Goal: Transaction & Acquisition: Purchase product/service

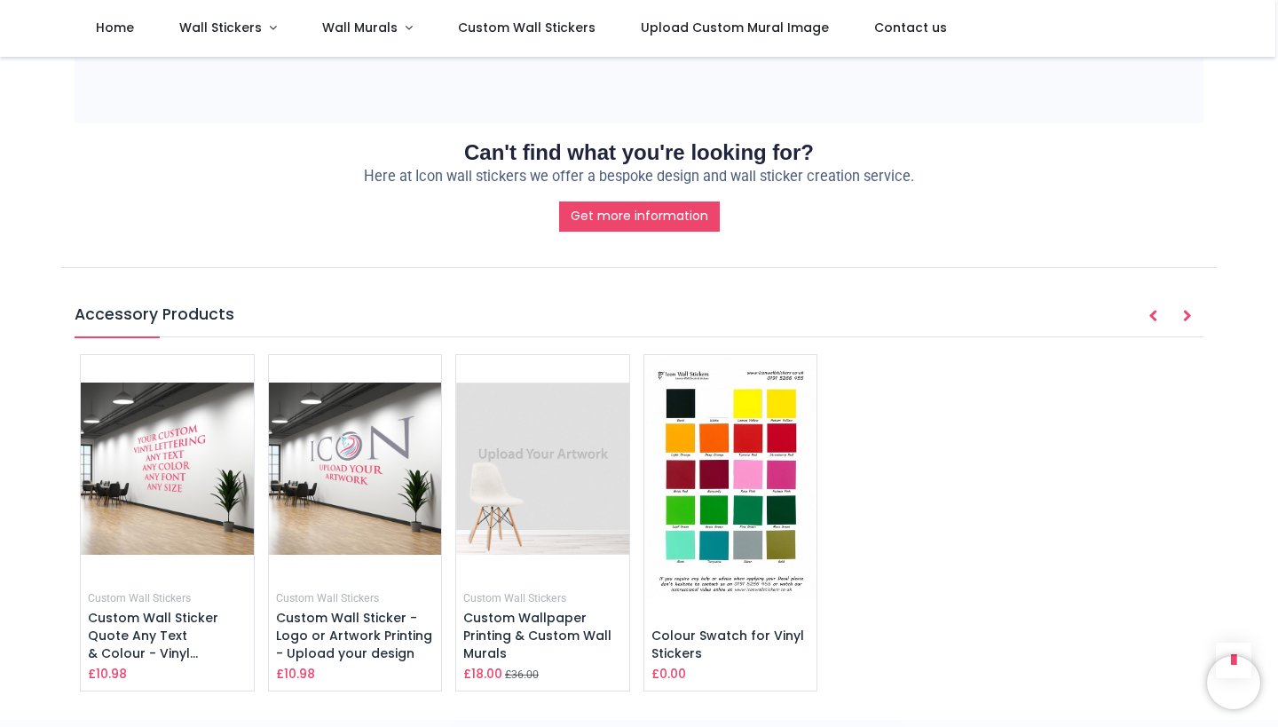
scroll to position [1925, 0]
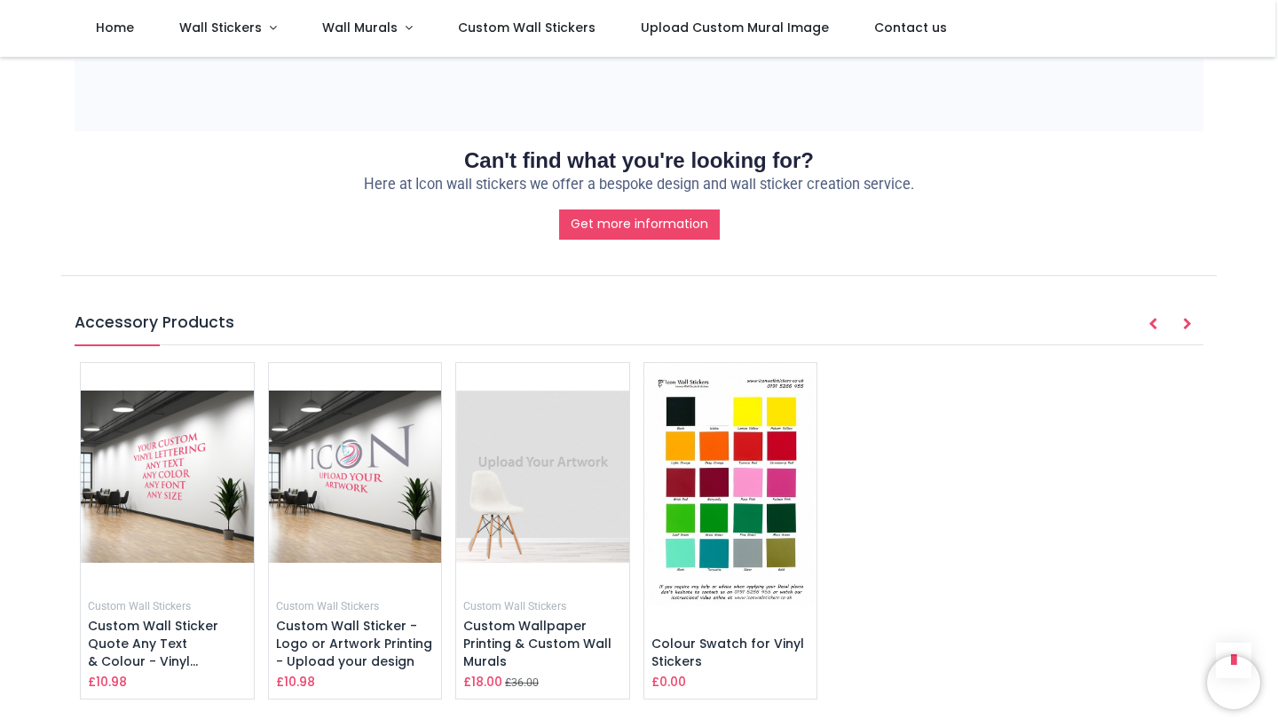
click at [749, 476] on img at bounding box center [731, 485] width 173 height 244
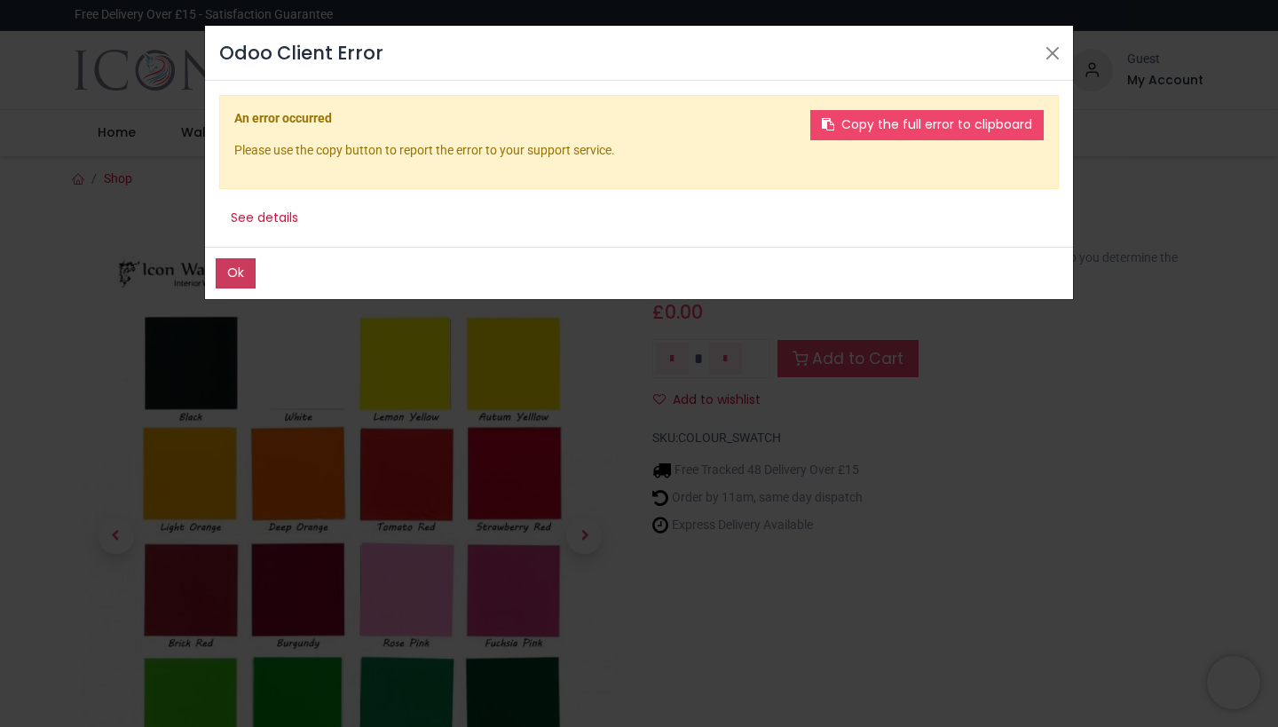
click at [241, 276] on button "Ok" at bounding box center [236, 273] width 40 height 30
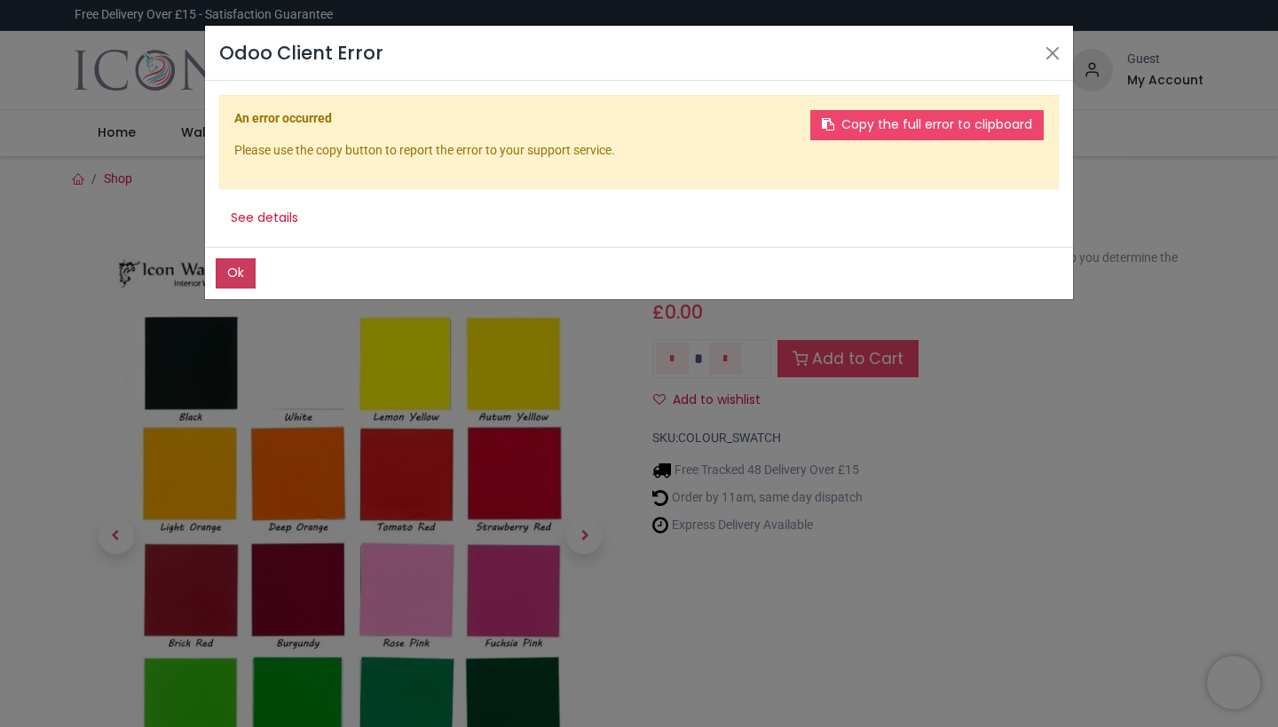
click at [238, 275] on button "Ok" at bounding box center [236, 273] width 40 height 30
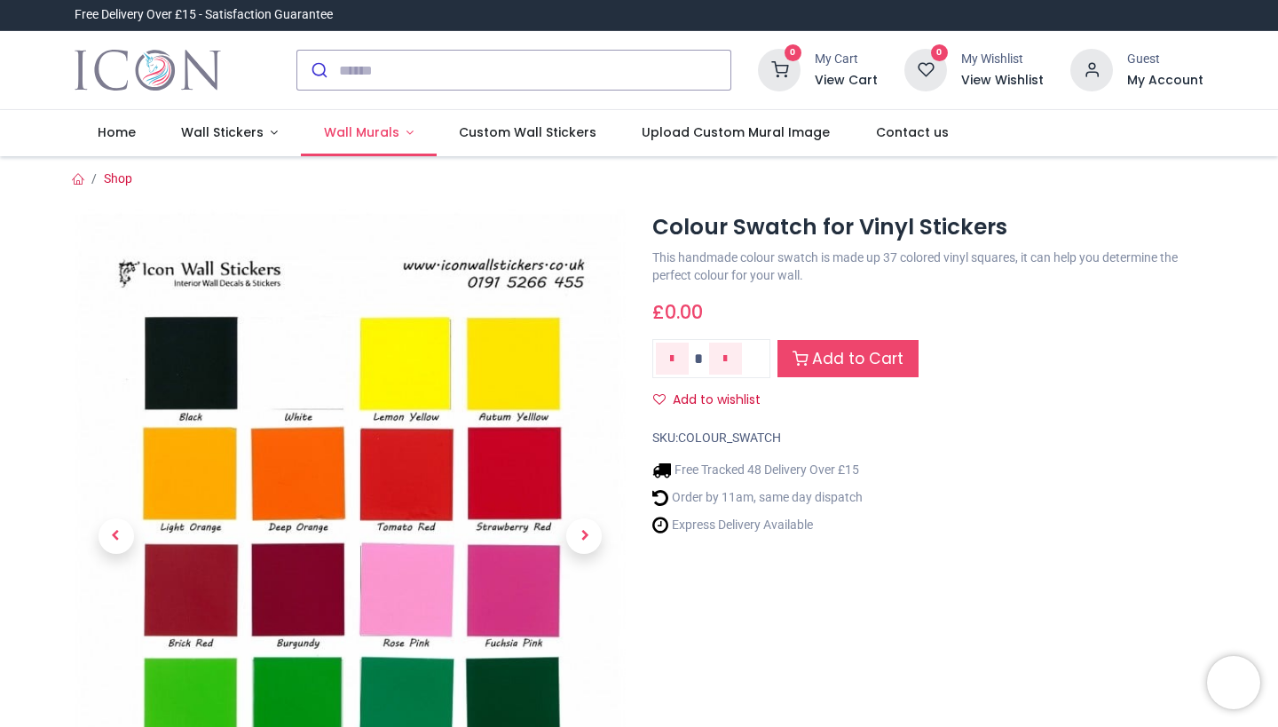
click at [357, 132] on span "Wall Murals" at bounding box center [361, 132] width 75 height 18
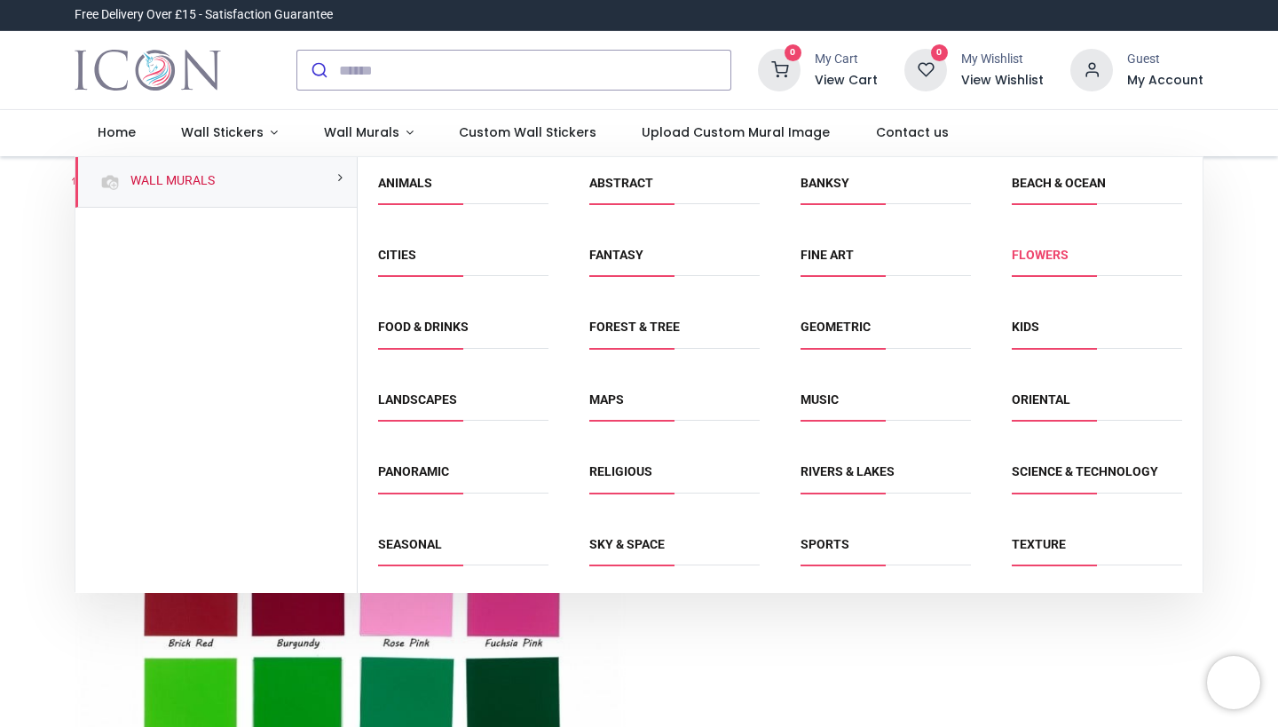
click at [1040, 250] on link "Flowers" at bounding box center [1040, 255] width 57 height 14
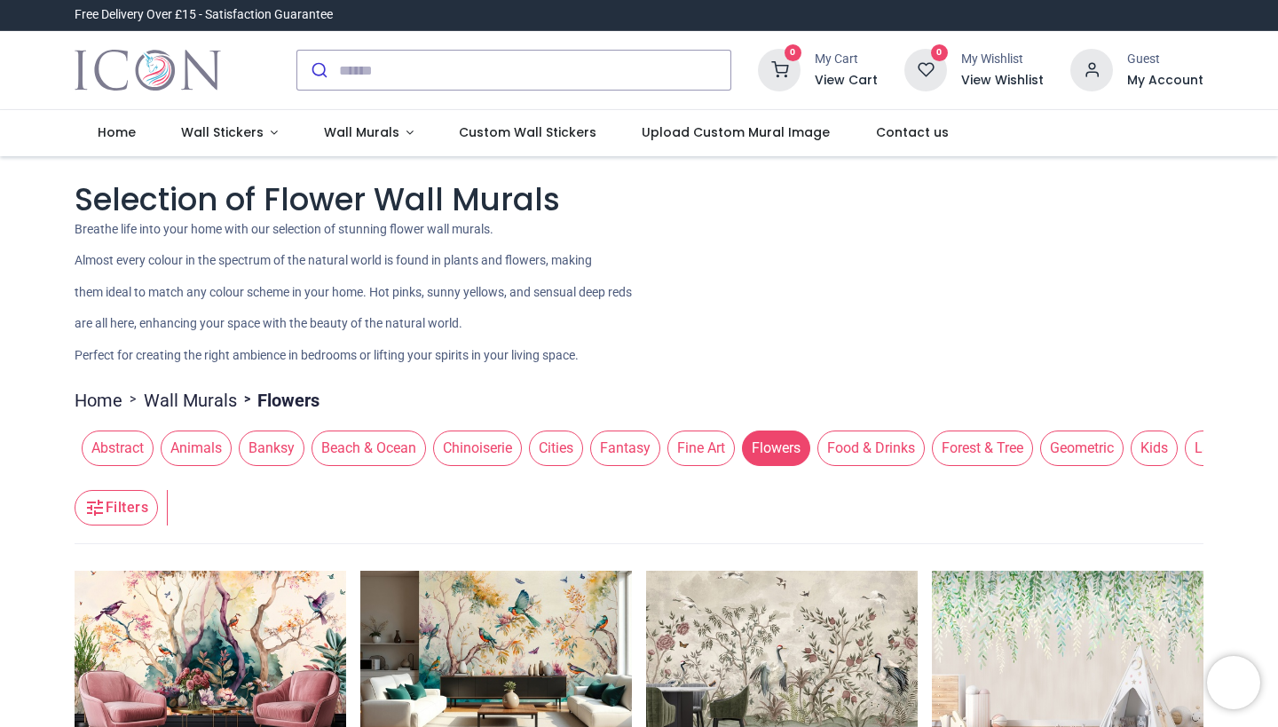
click at [267, 439] on span "Banksy" at bounding box center [272, 449] width 66 height 36
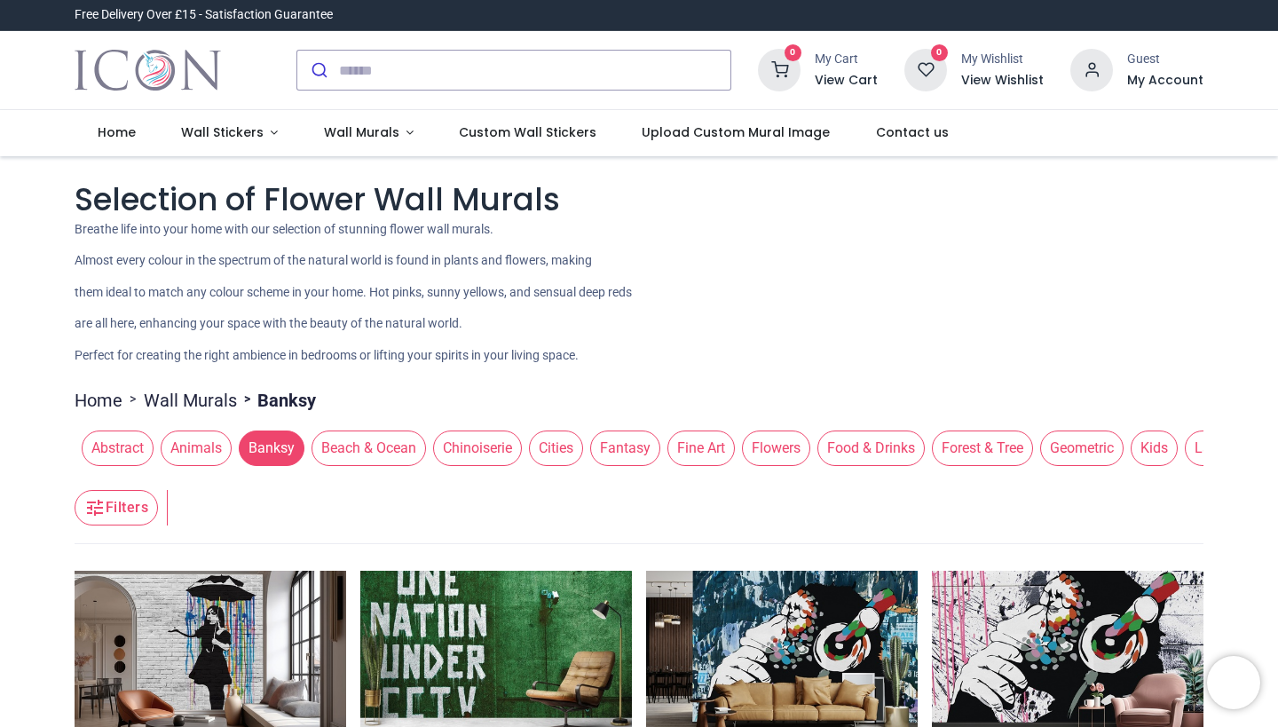
click at [116, 443] on span "Abstract" at bounding box center [118, 449] width 72 height 36
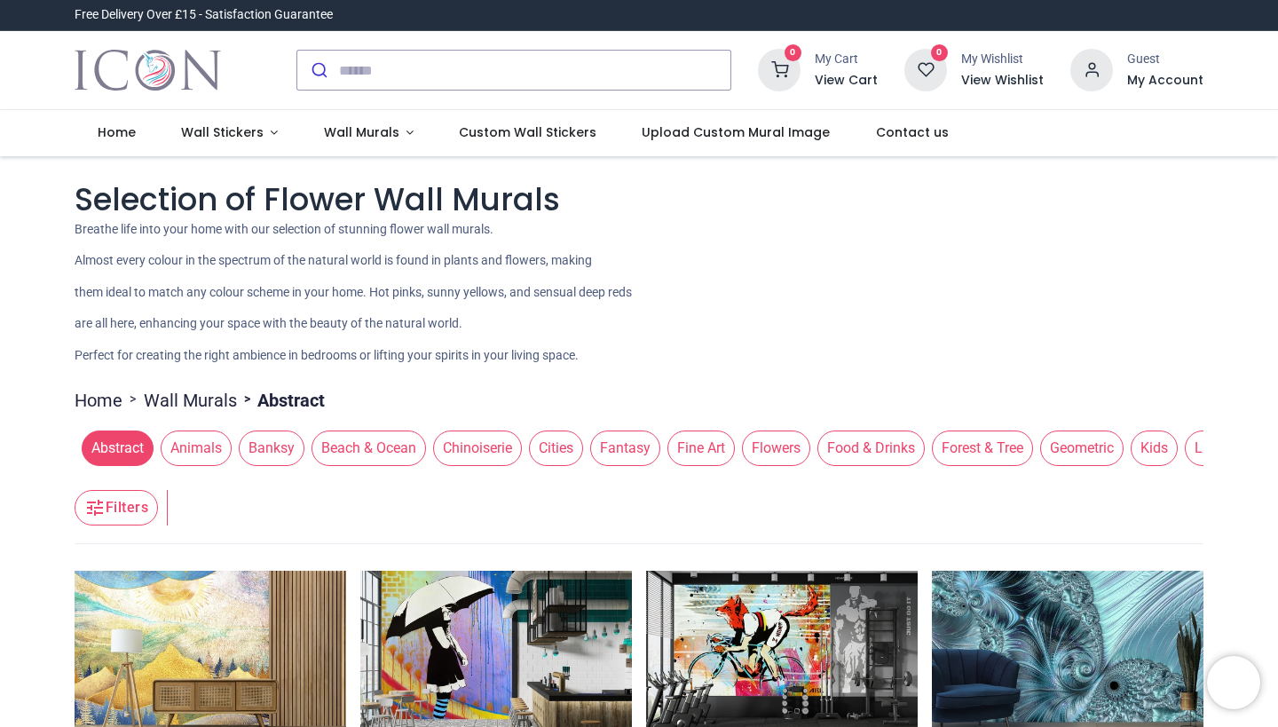
click at [558, 442] on span "Cities" at bounding box center [556, 449] width 54 height 36
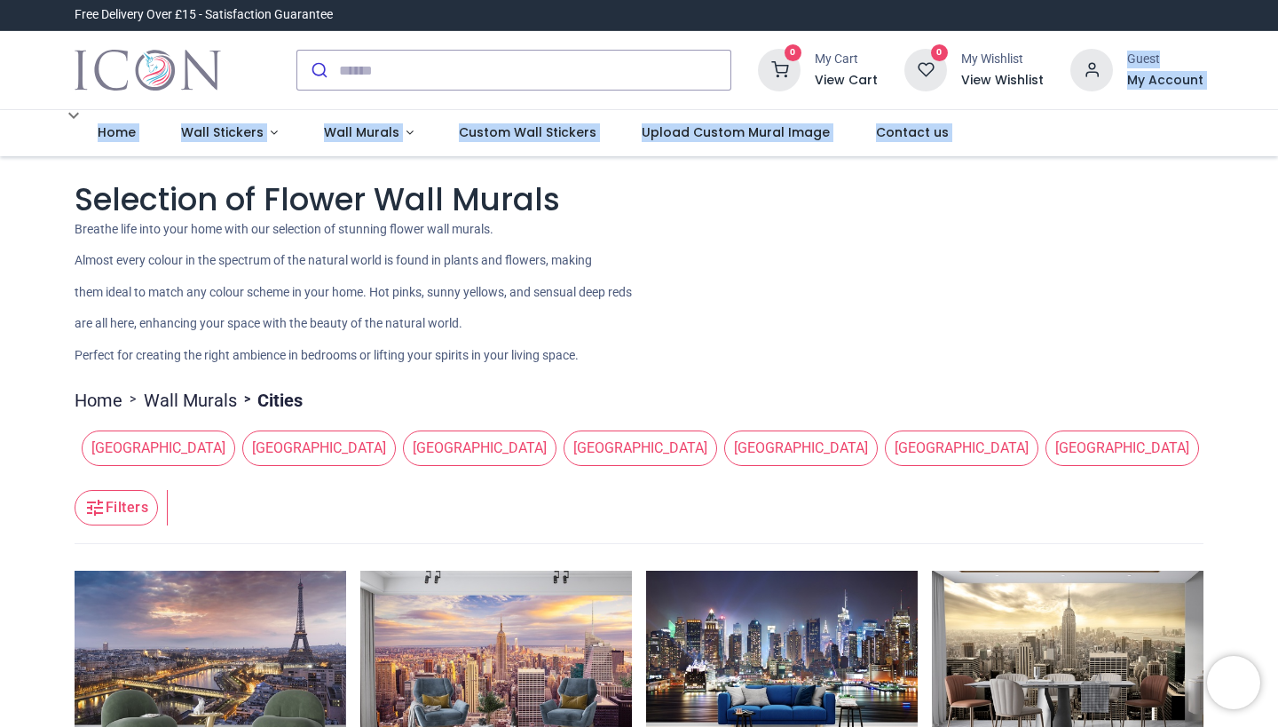
drag, startPoint x: 1275, startPoint y: 49, endPoint x: 1251, endPoint y: 177, distance: 130.1
click at [1251, 177] on div "Login • Register Home Wall Stickers" at bounding box center [639, 363] width 1278 height 727
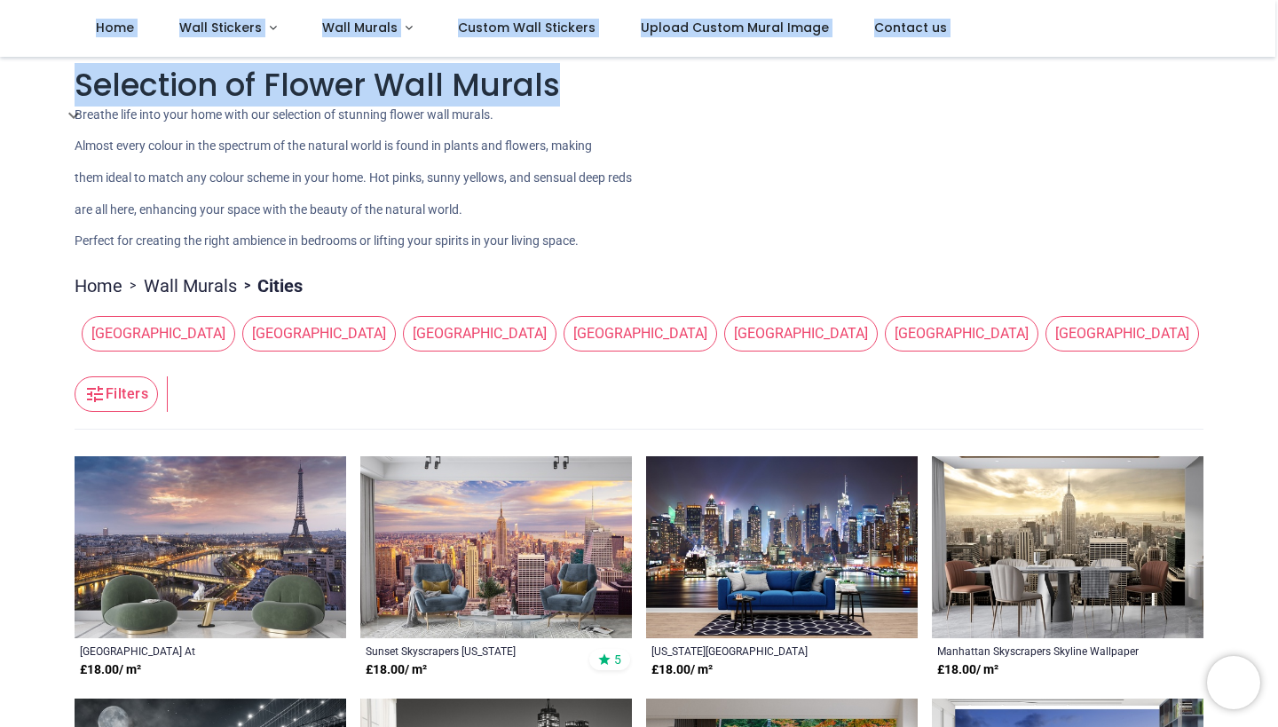
scroll to position [34, 0]
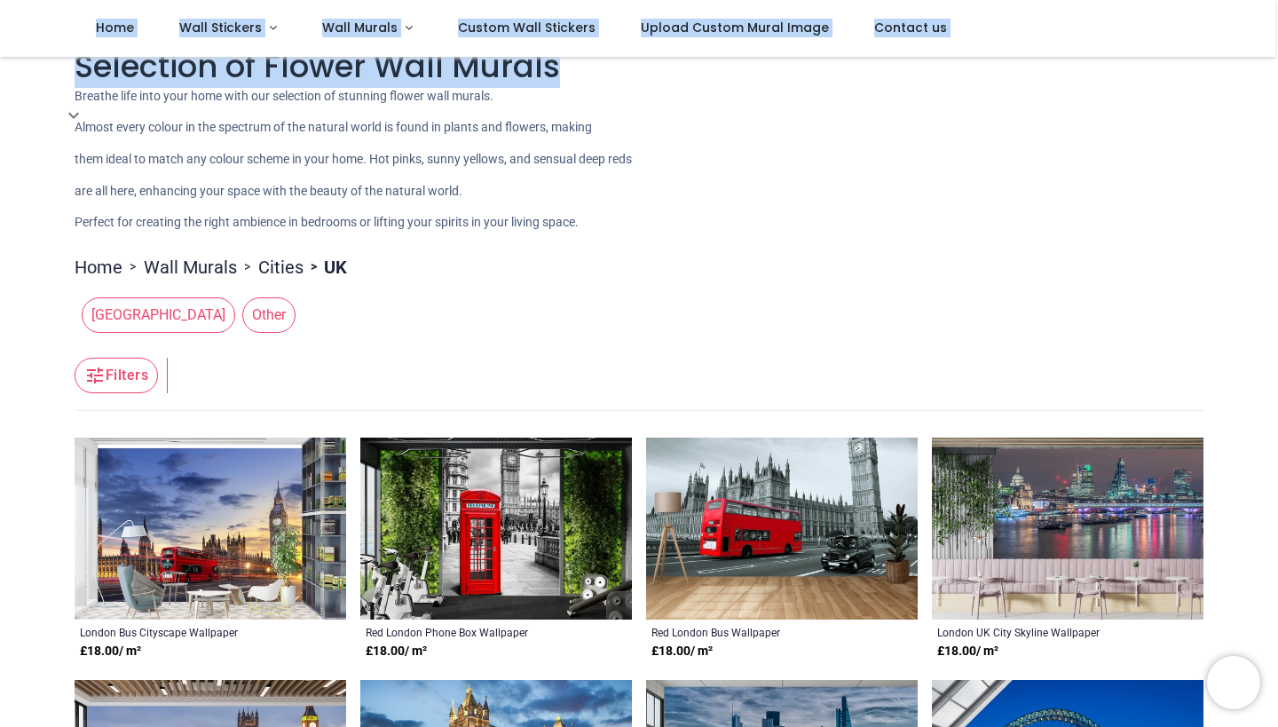
click at [242, 315] on span "Other" at bounding box center [268, 315] width 53 height 36
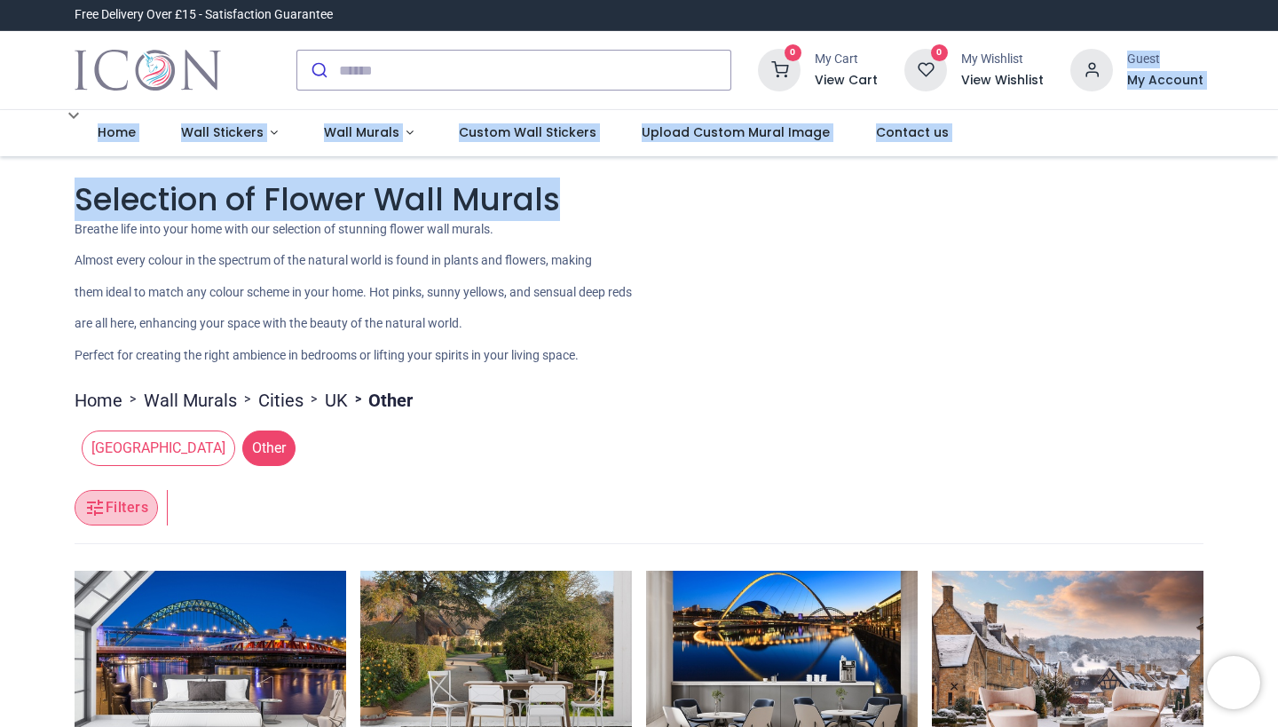
click at [124, 509] on button "Filters" at bounding box center [116, 508] width 83 height 36
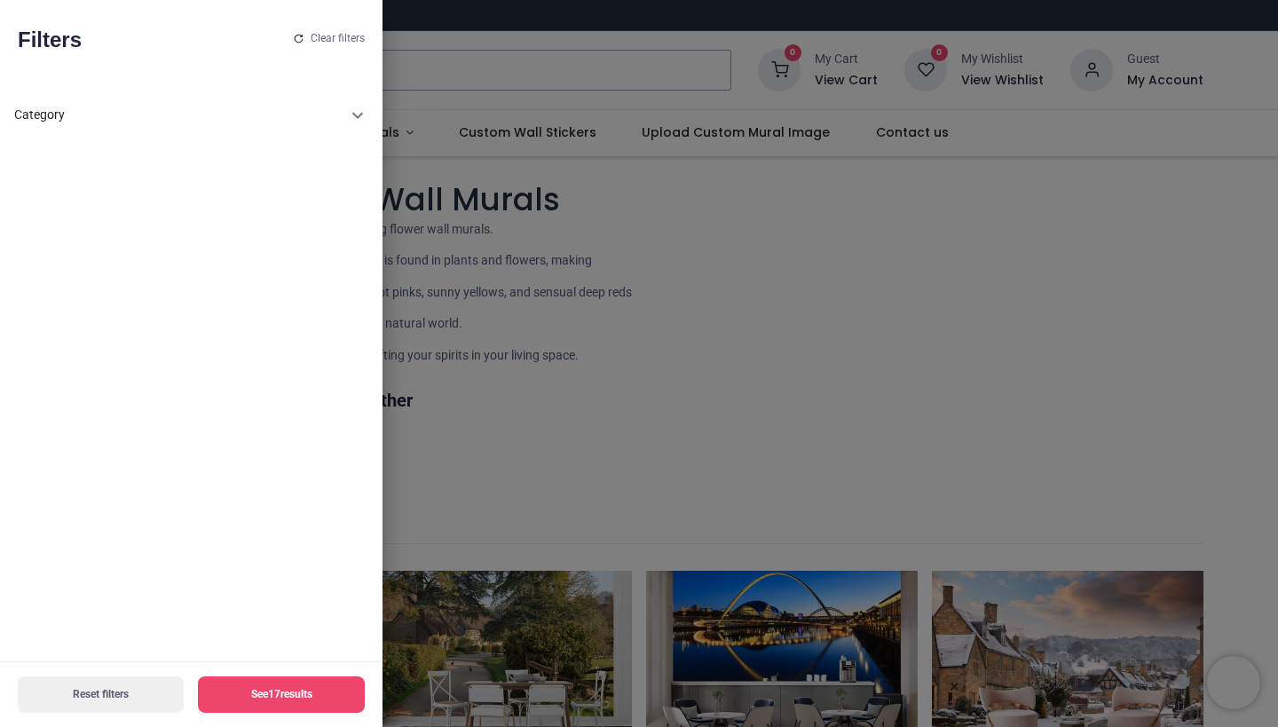
click at [347, 115] on icon at bounding box center [357, 115] width 21 height 21
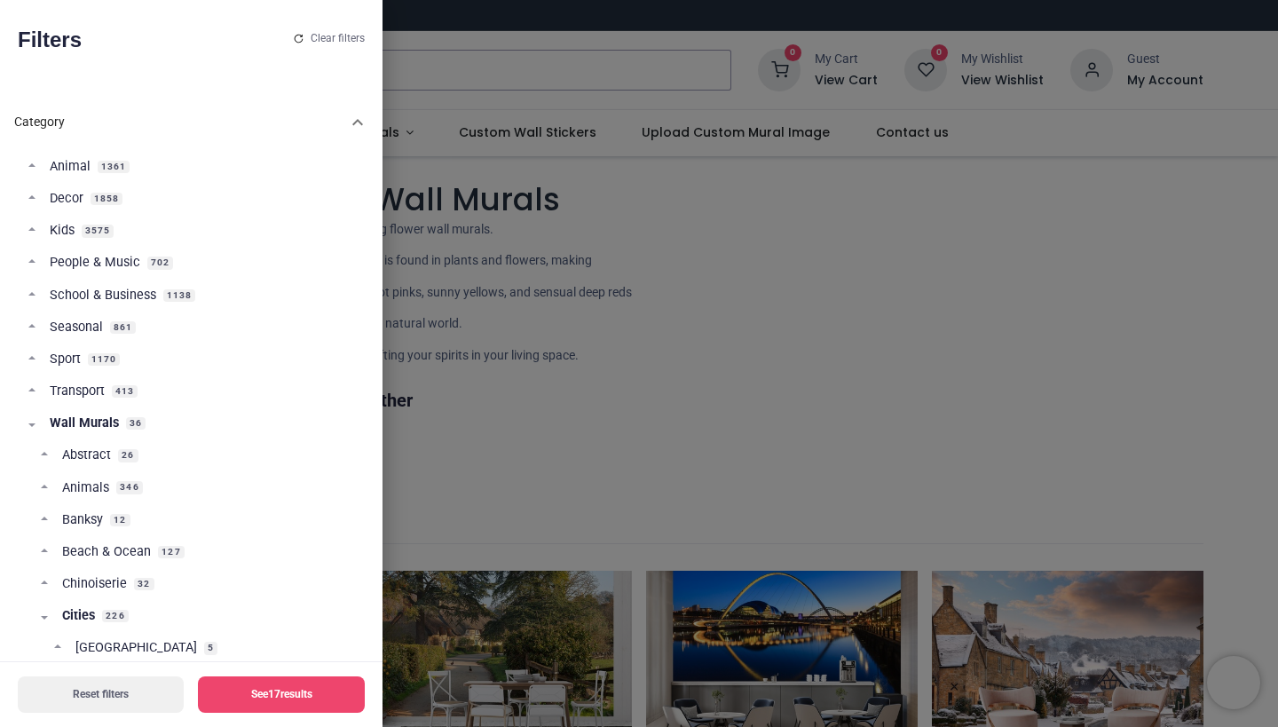
click at [79, 201] on span "Decor" at bounding box center [67, 199] width 34 height 18
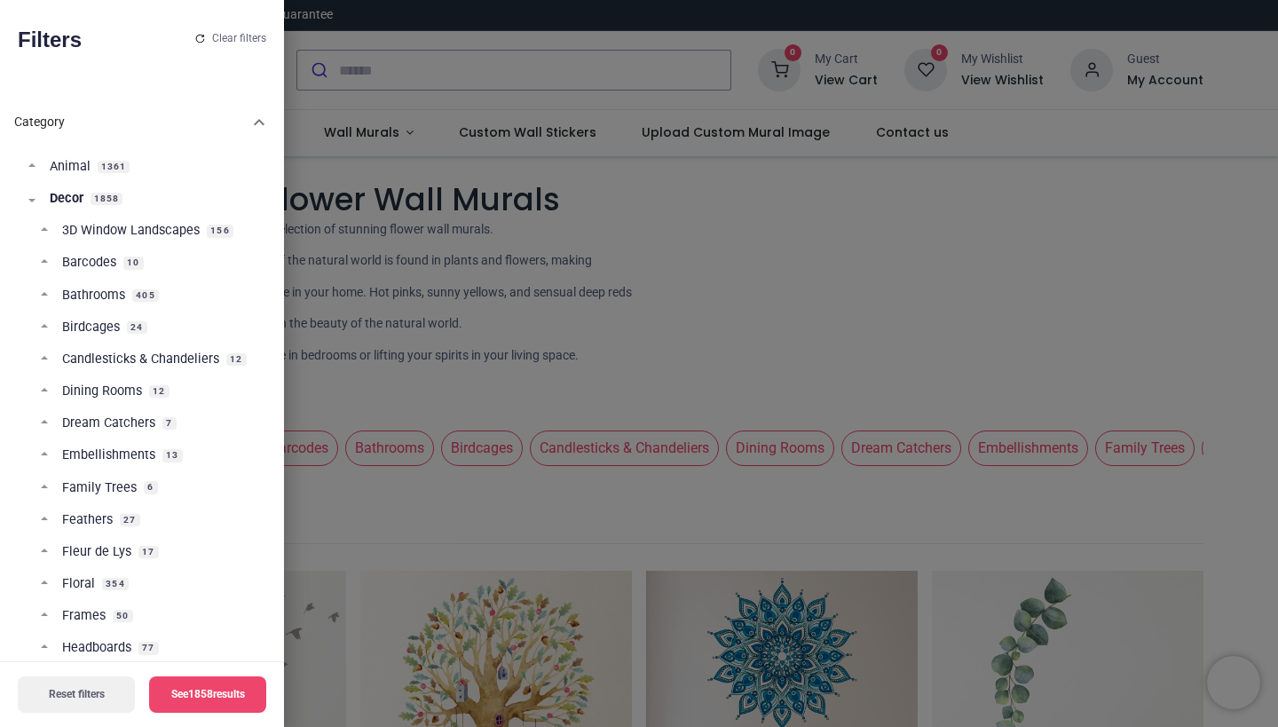
click at [1089, 323] on div at bounding box center [639, 363] width 1278 height 727
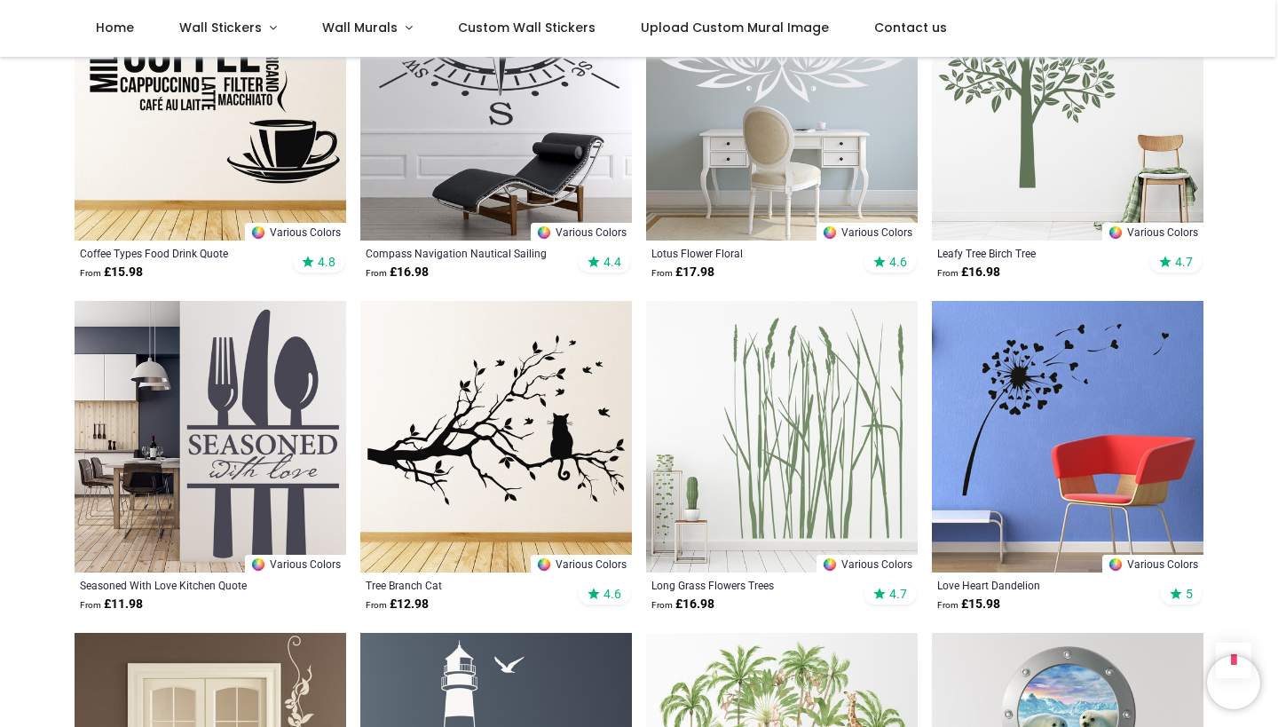
scroll to position [1848, 0]
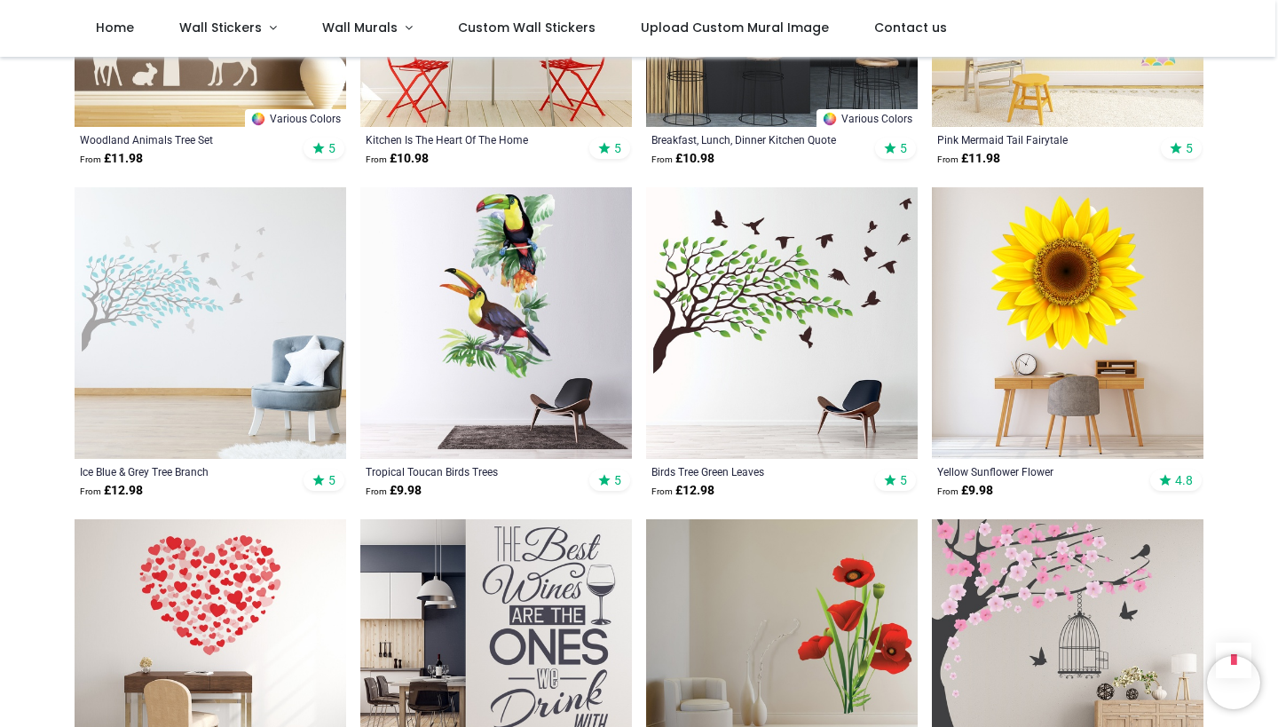
scroll to position [3670, 0]
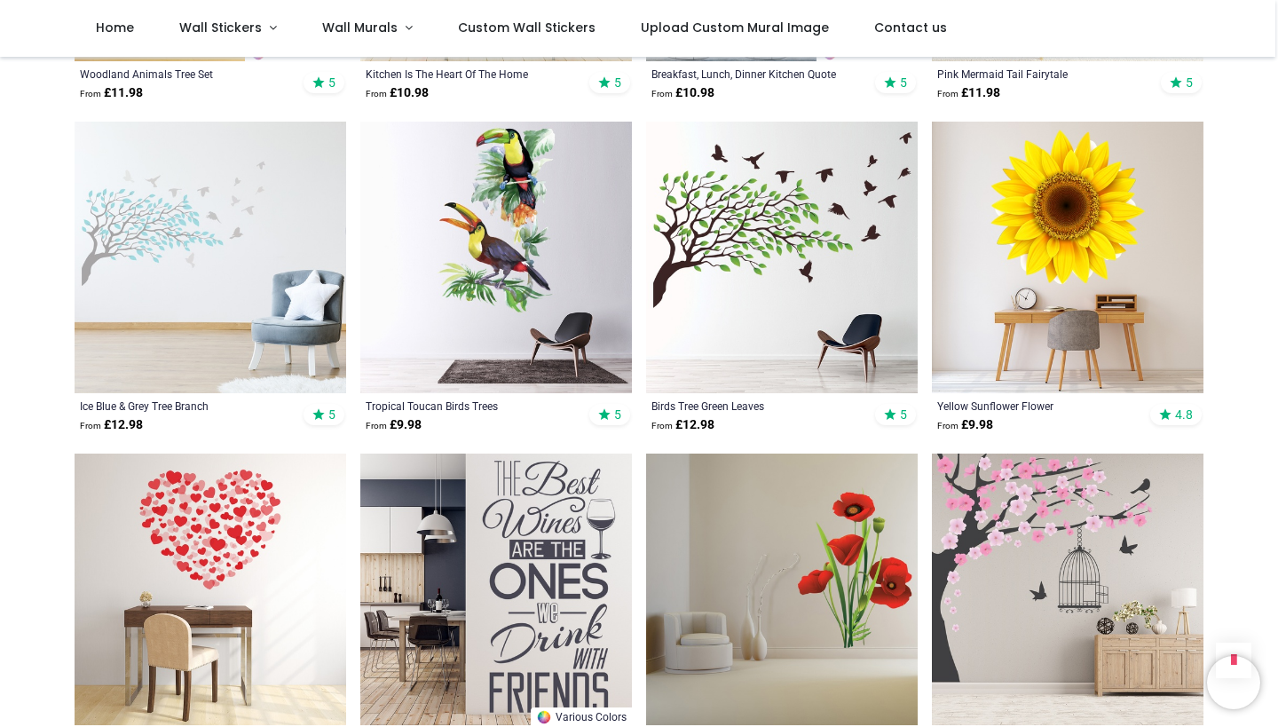
drag, startPoint x: 1275, startPoint y: 475, endPoint x: 1269, endPoint y: 493, distance: 18.5
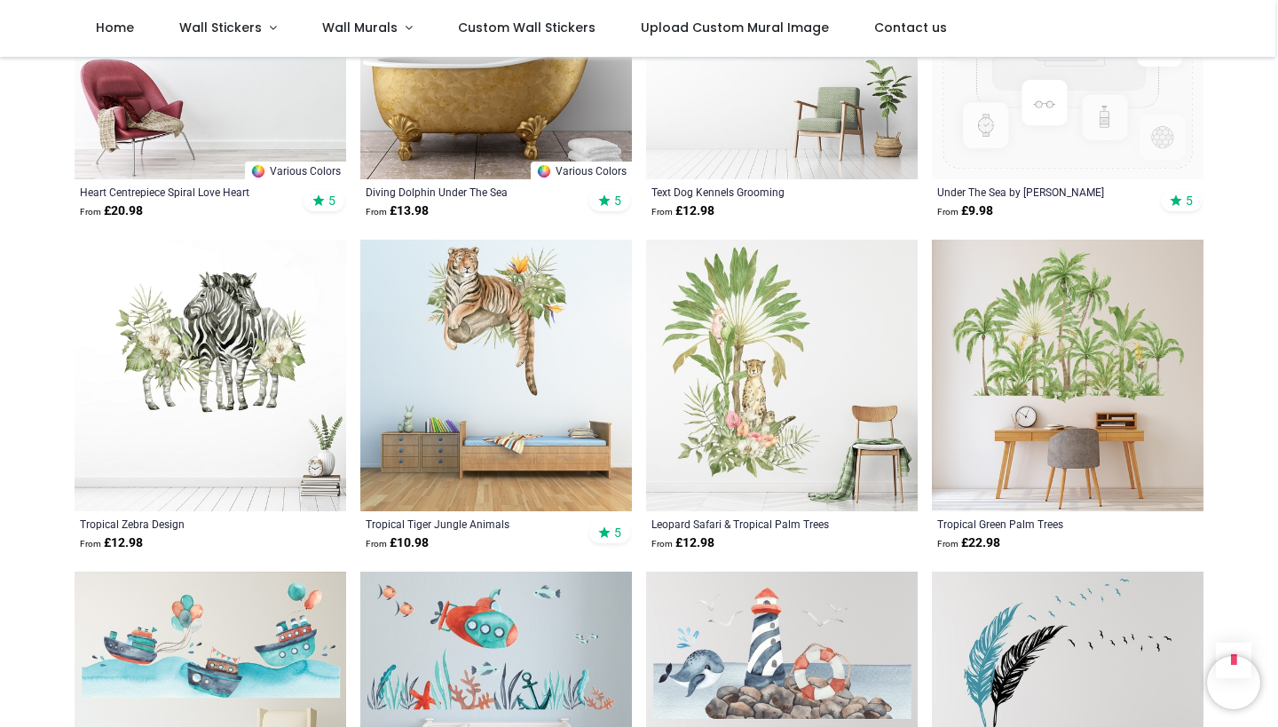
scroll to position [7017, 0]
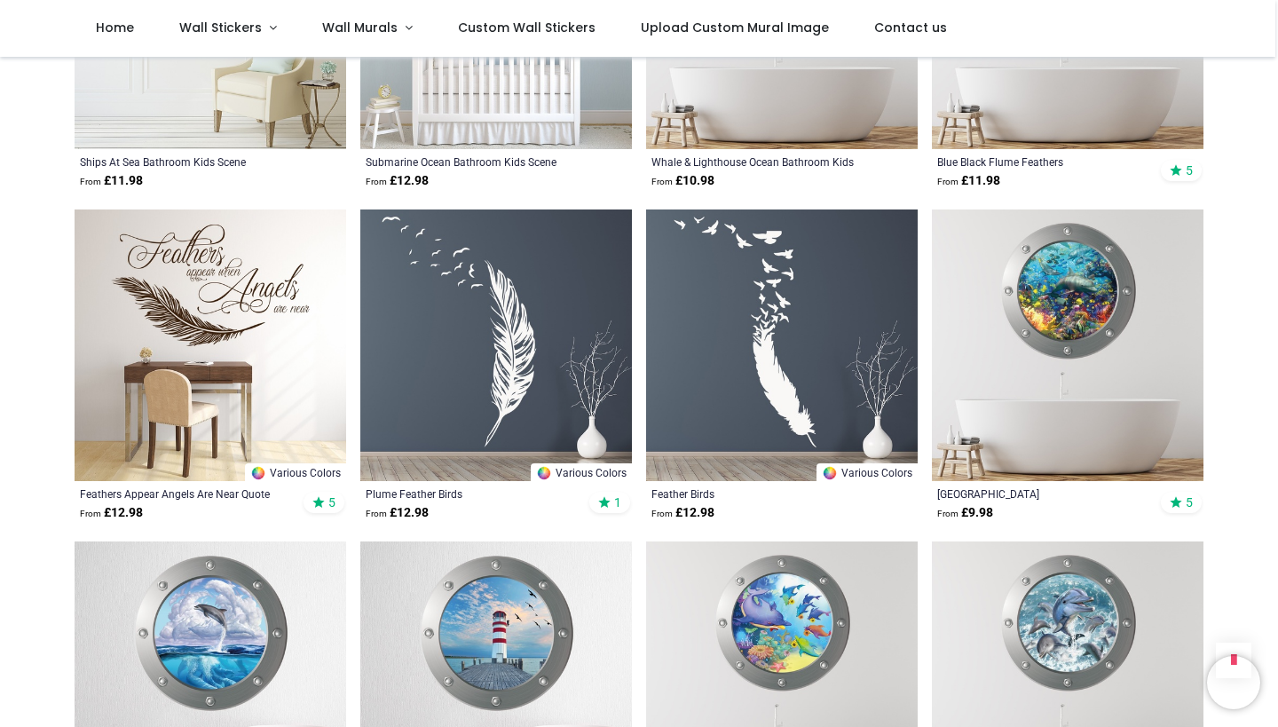
scroll to position [7248, 0]
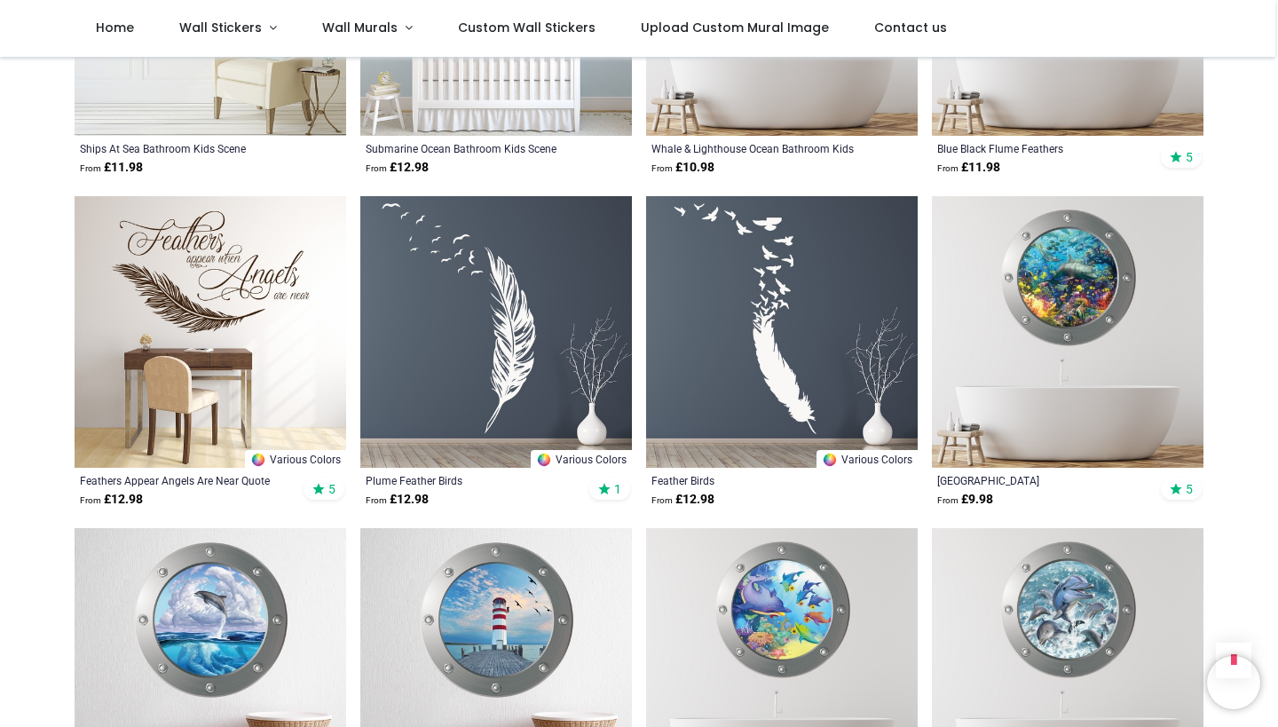
click at [506, 313] on img at bounding box center [496, 332] width 272 height 272
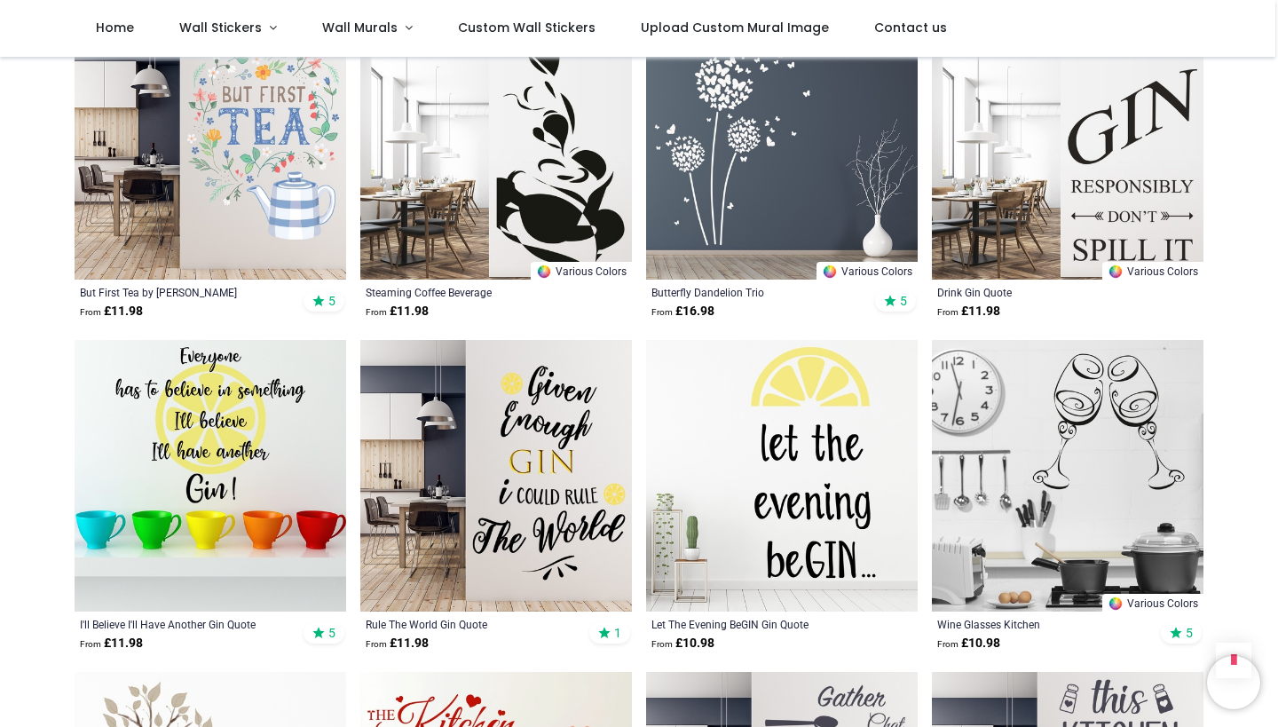
scroll to position [8712, 0]
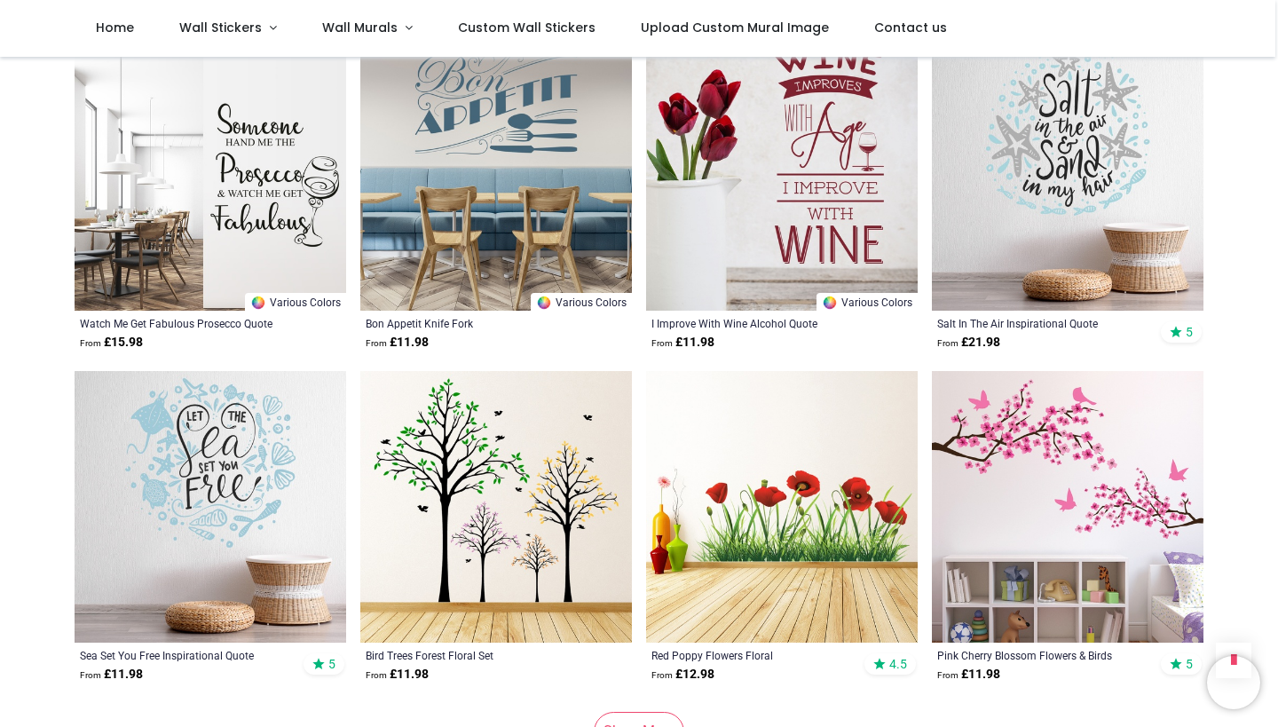
scroll to position [11405, 0]
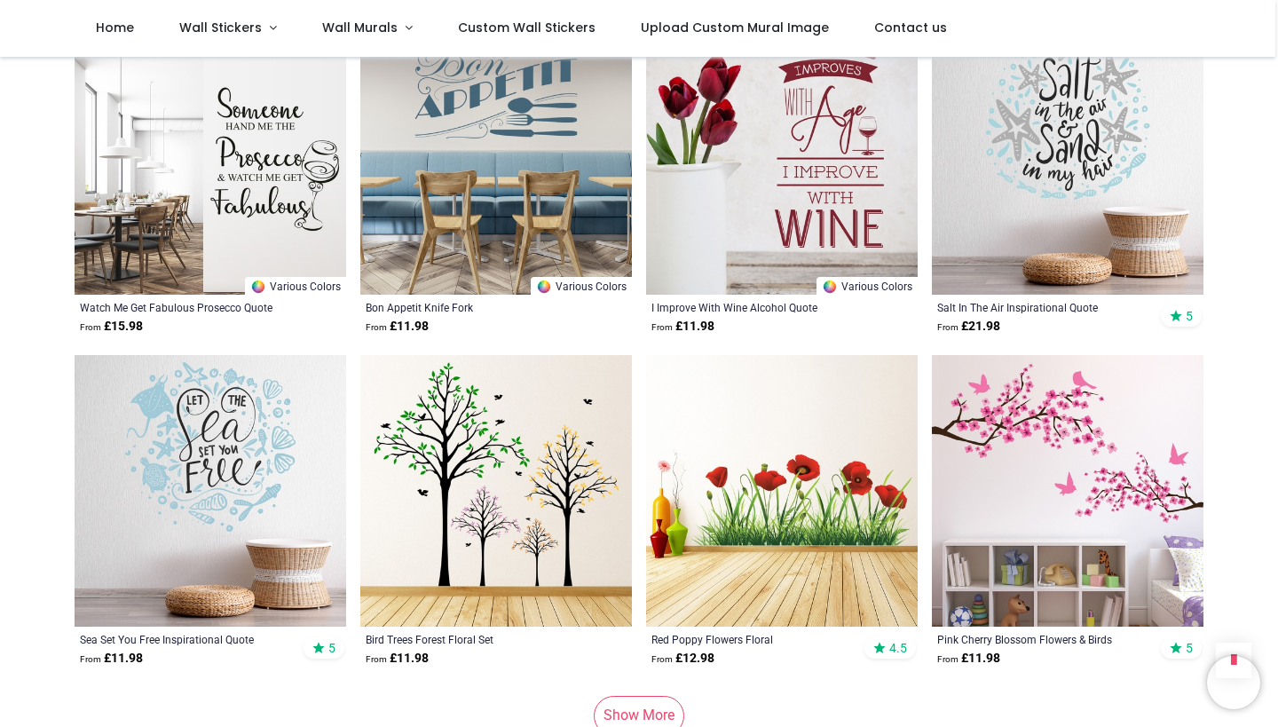
click at [1067, 407] on img at bounding box center [1068, 491] width 272 height 272
click at [646, 696] on link "Show More" at bounding box center [639, 715] width 91 height 39
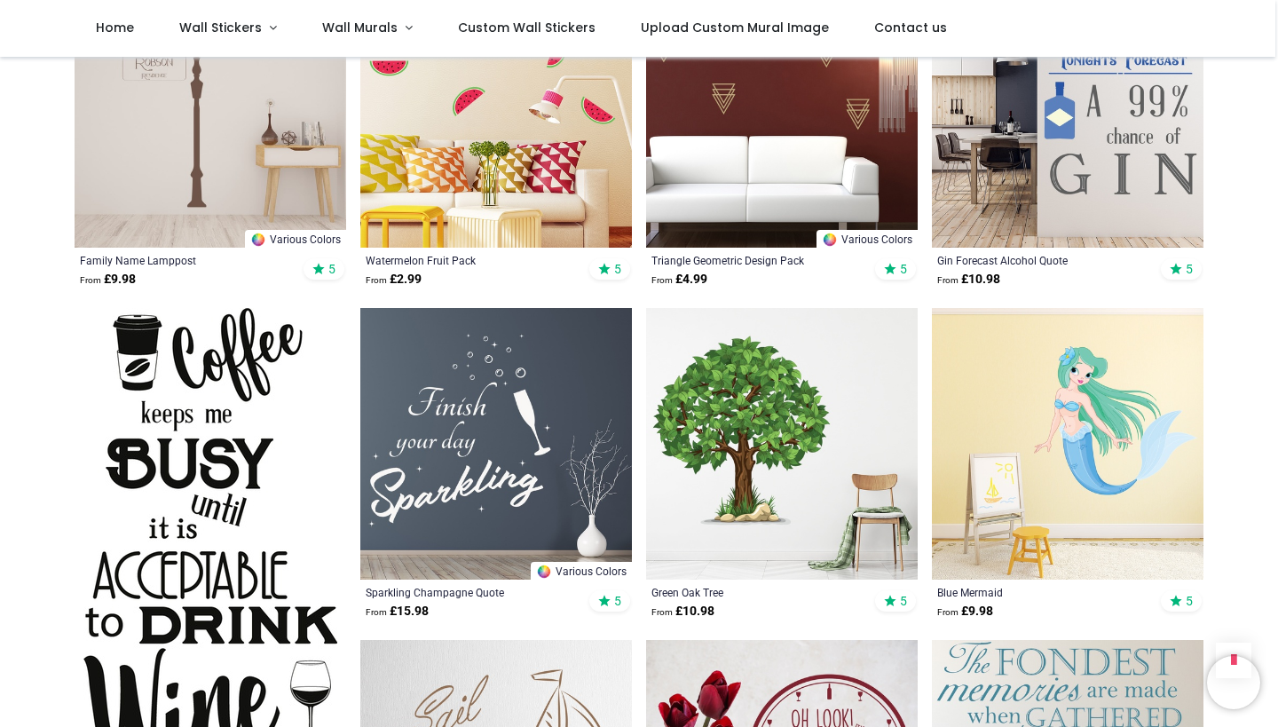
scroll to position [12485, 0]
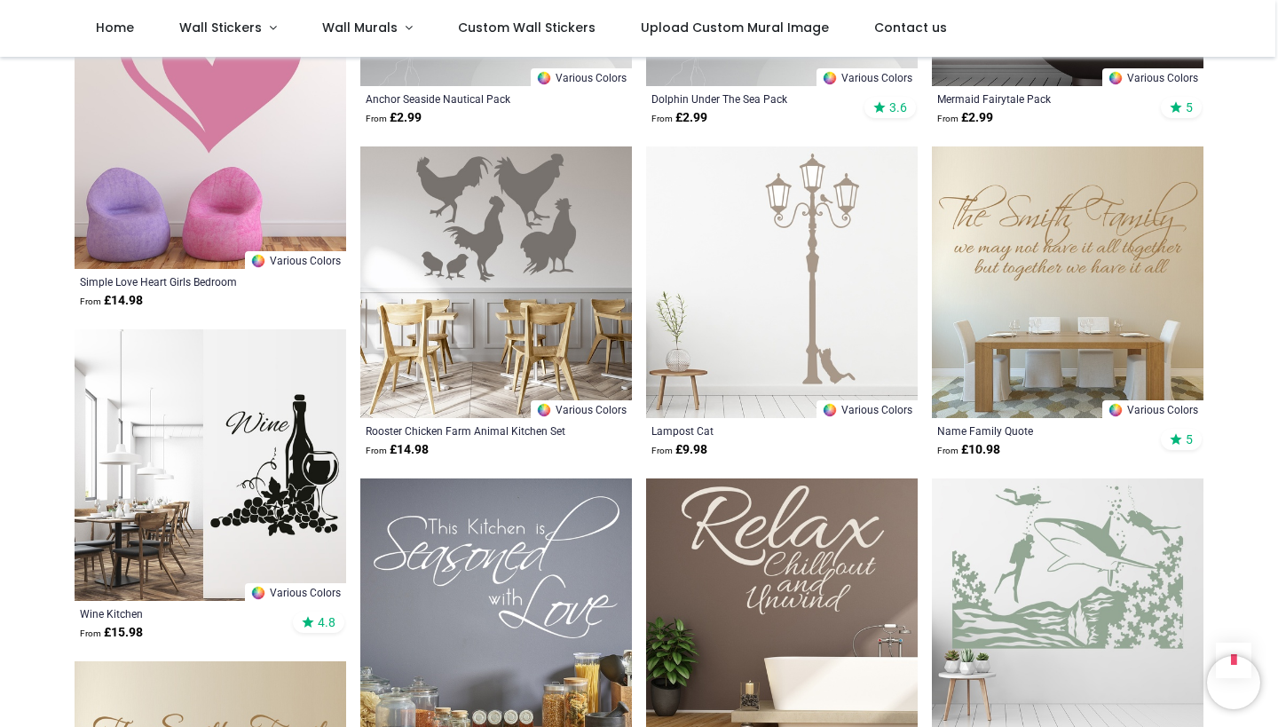
scroll to position [14067, 0]
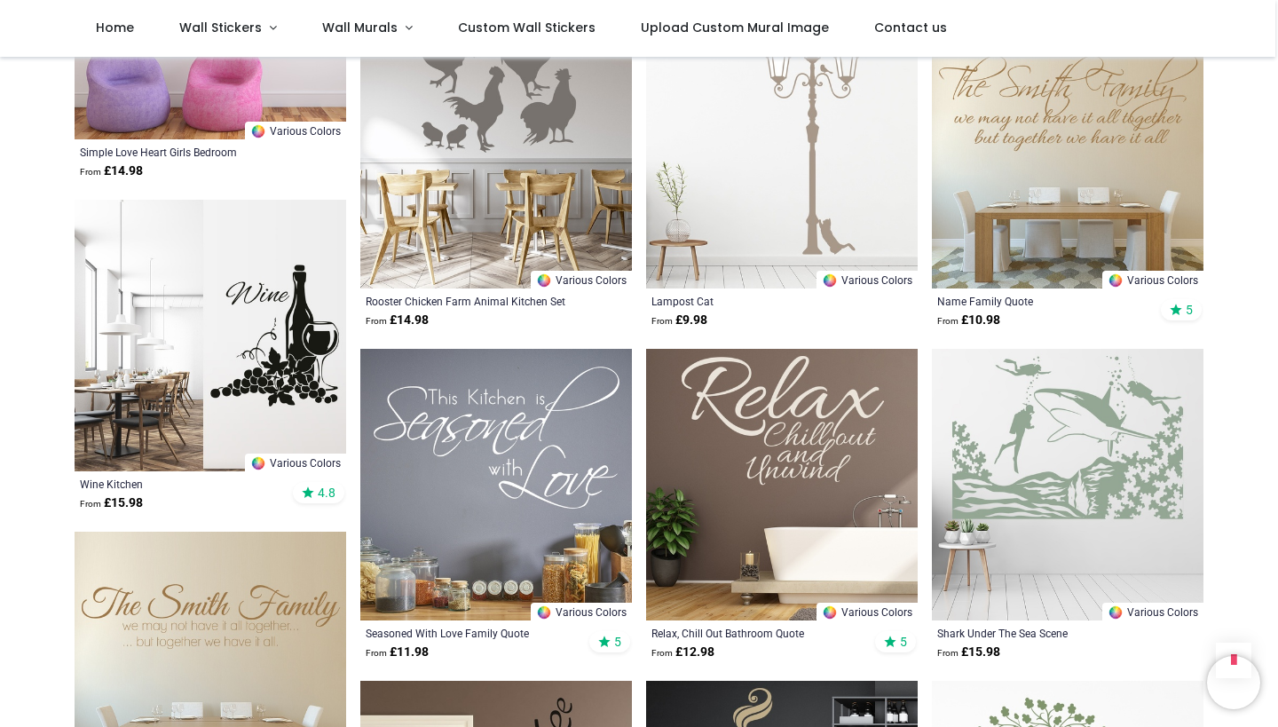
click at [263, 317] on img at bounding box center [211, 336] width 272 height 272
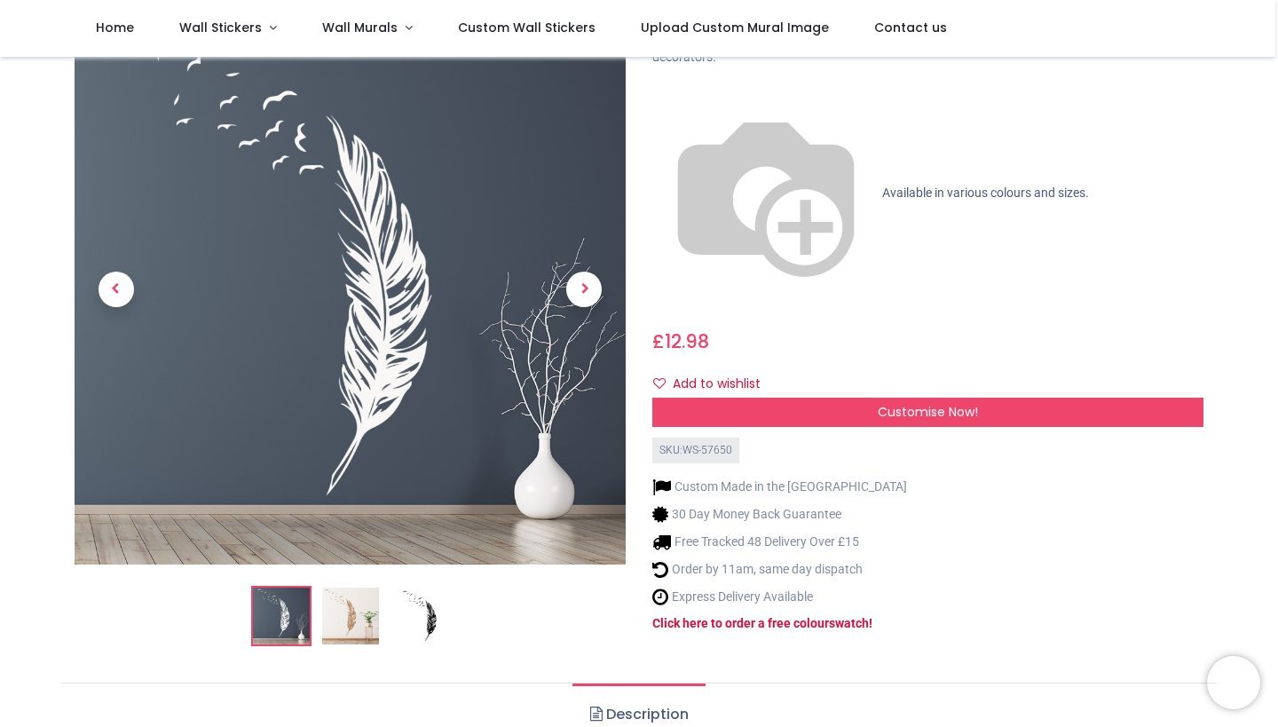
scroll to position [184, 0]
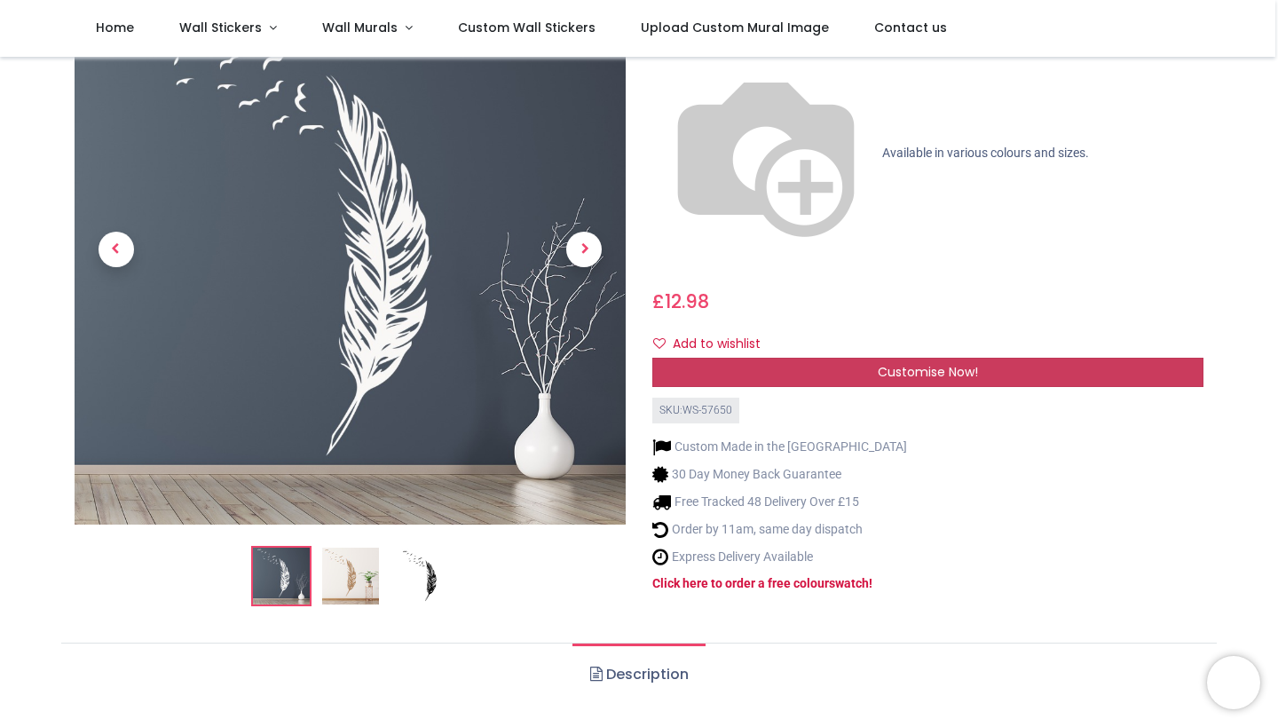
click at [914, 363] on span "Customise Now!" at bounding box center [928, 372] width 100 height 18
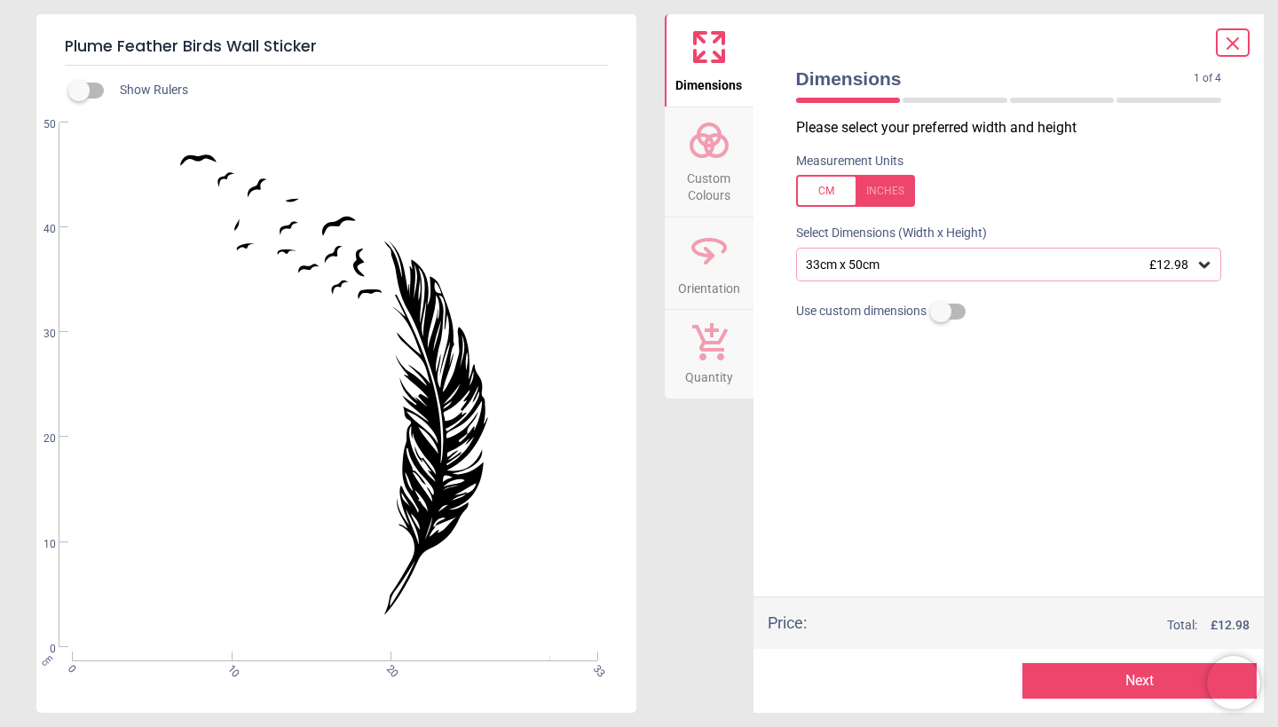
click at [711, 155] on circle at bounding box center [716, 145] width 21 height 21
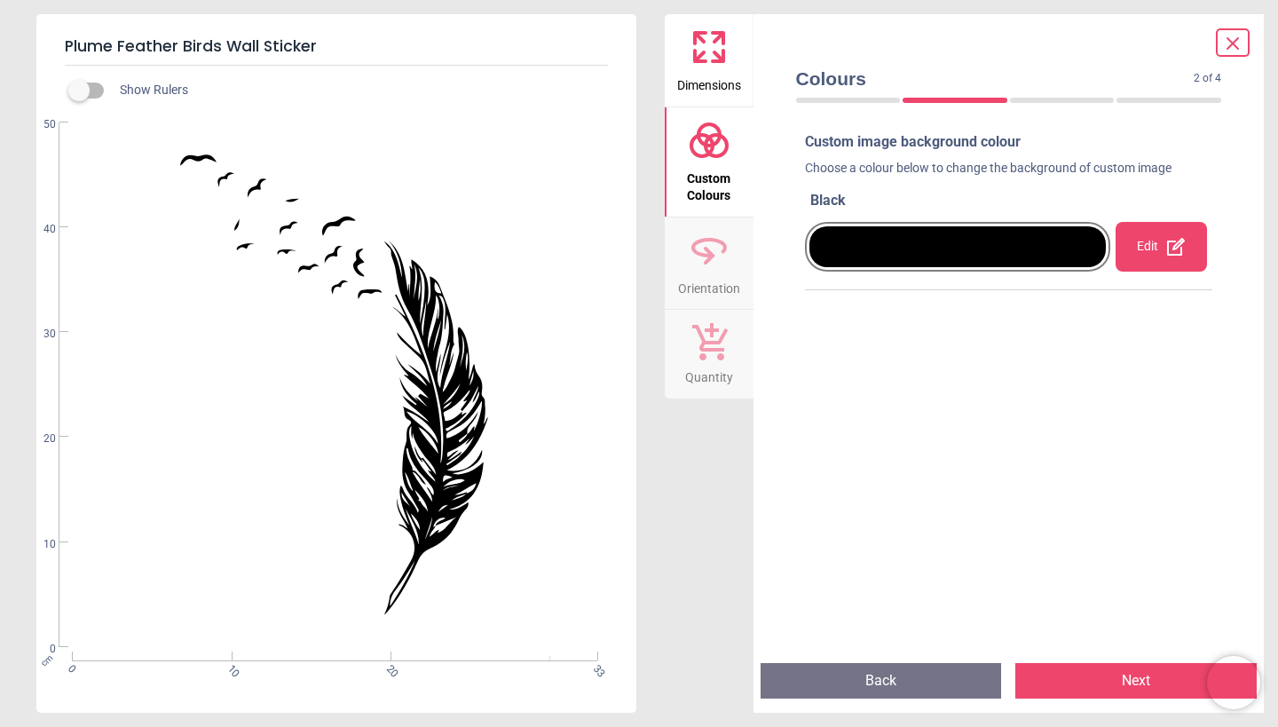
click at [1143, 252] on div "Edit" at bounding box center [1161, 247] width 91 height 50
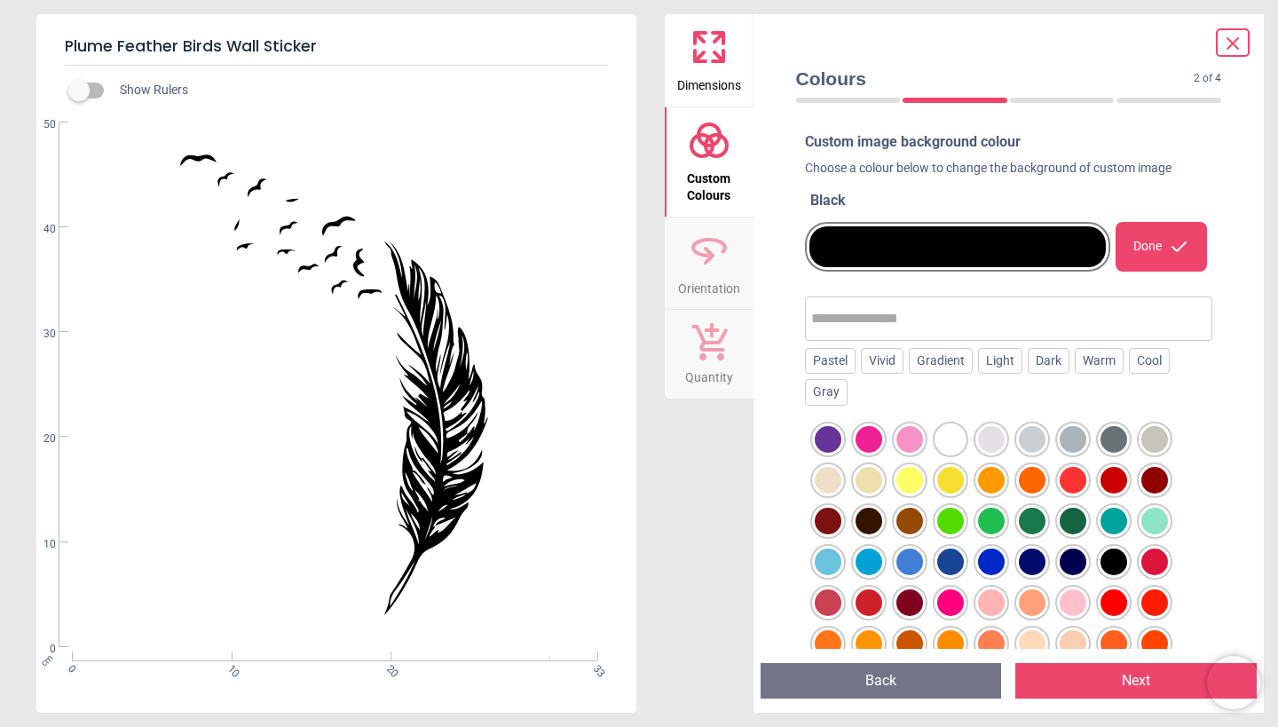
click at [842, 437] on div at bounding box center [828, 439] width 27 height 27
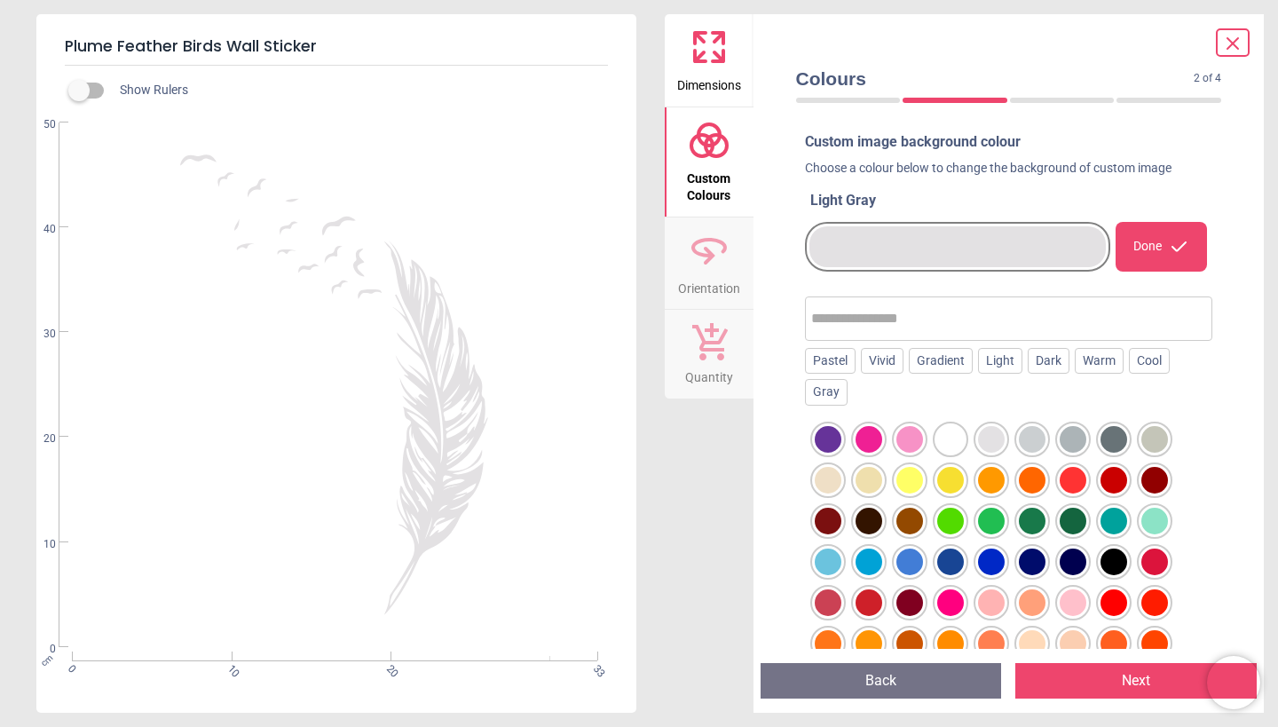
click at [1113, 680] on button "Next" at bounding box center [1136, 681] width 241 height 36
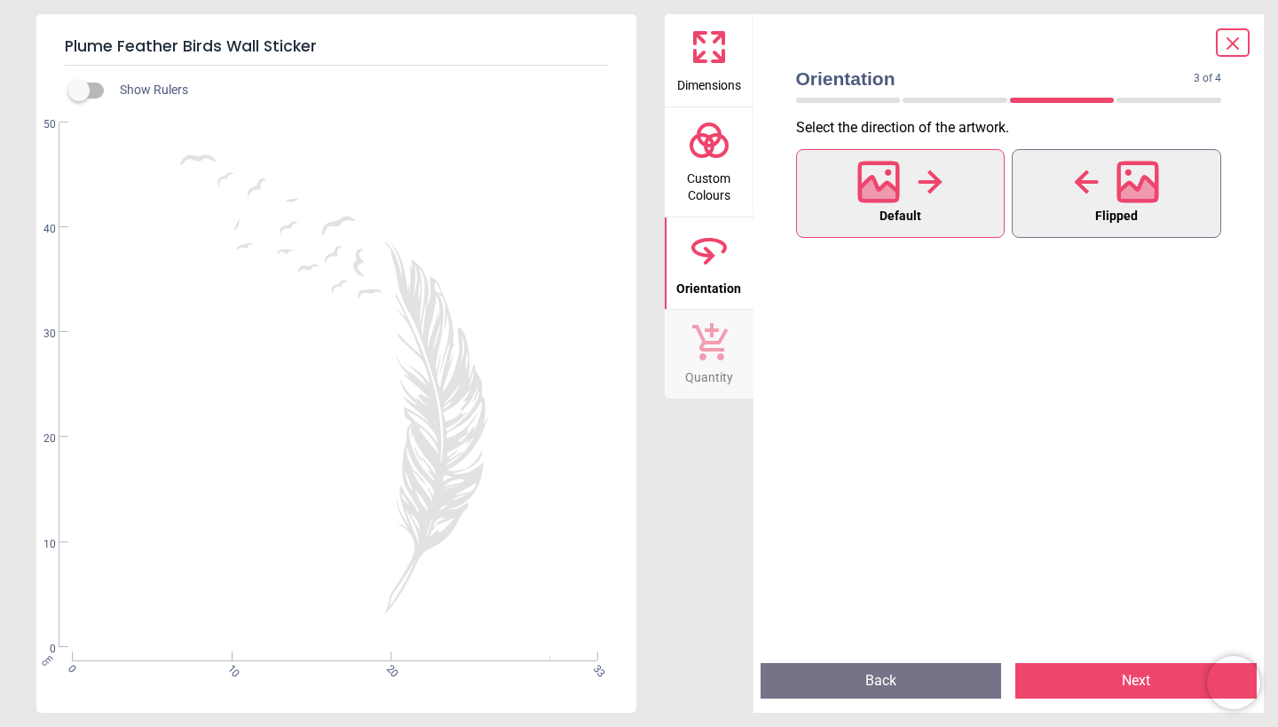
click at [1091, 193] on icon at bounding box center [1086, 182] width 25 height 27
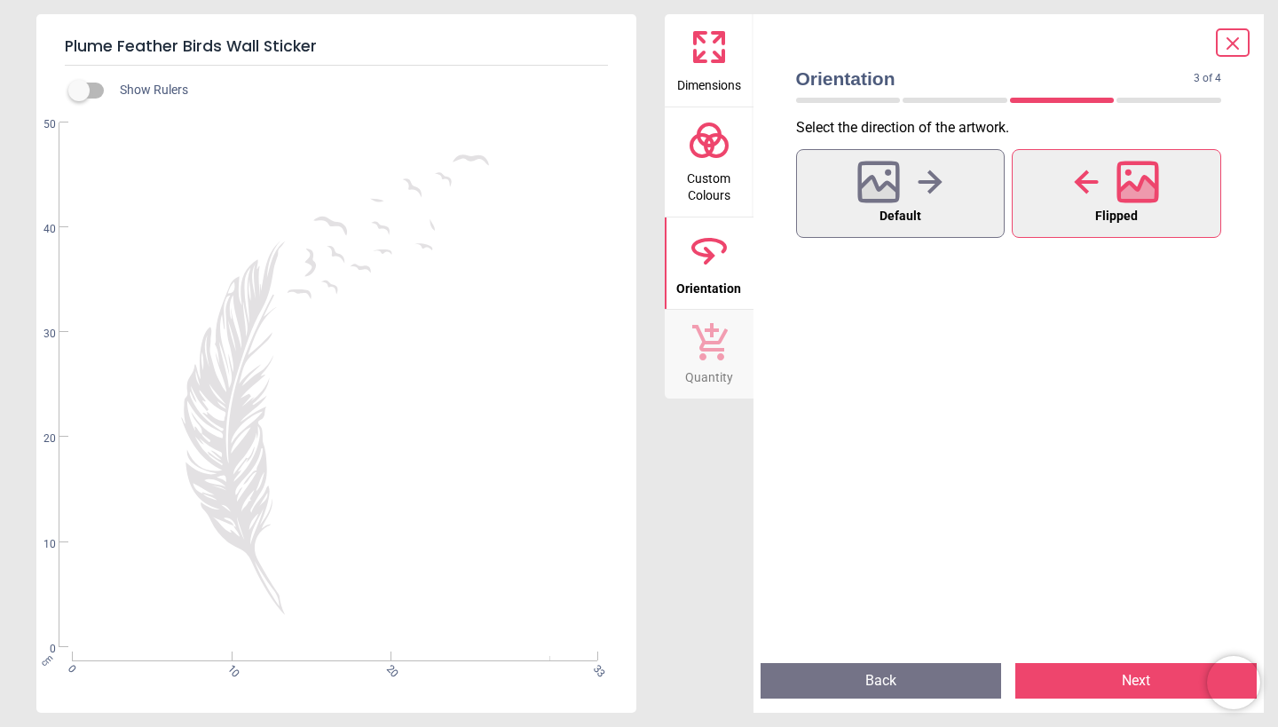
click at [1101, 682] on button "Next" at bounding box center [1136, 681] width 241 height 36
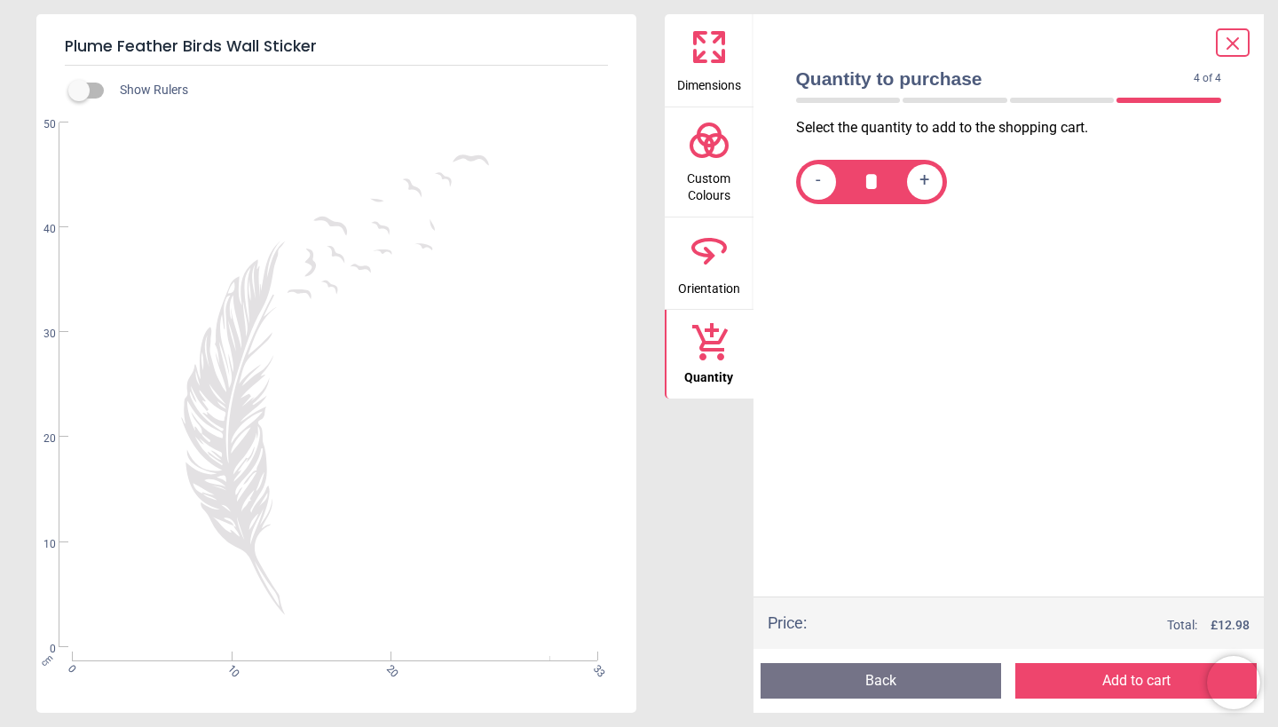
click at [716, 54] on icon at bounding box center [718, 56] width 11 height 11
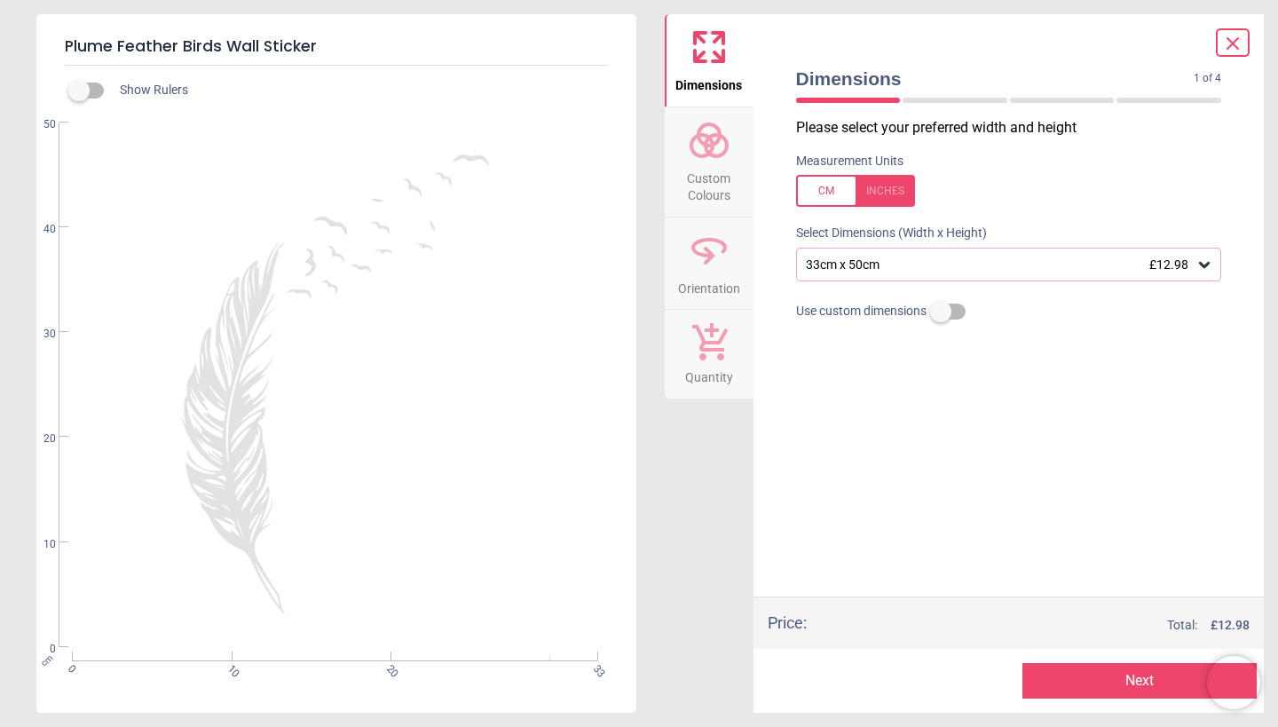
click at [1200, 265] on icon at bounding box center [1205, 265] width 18 height 18
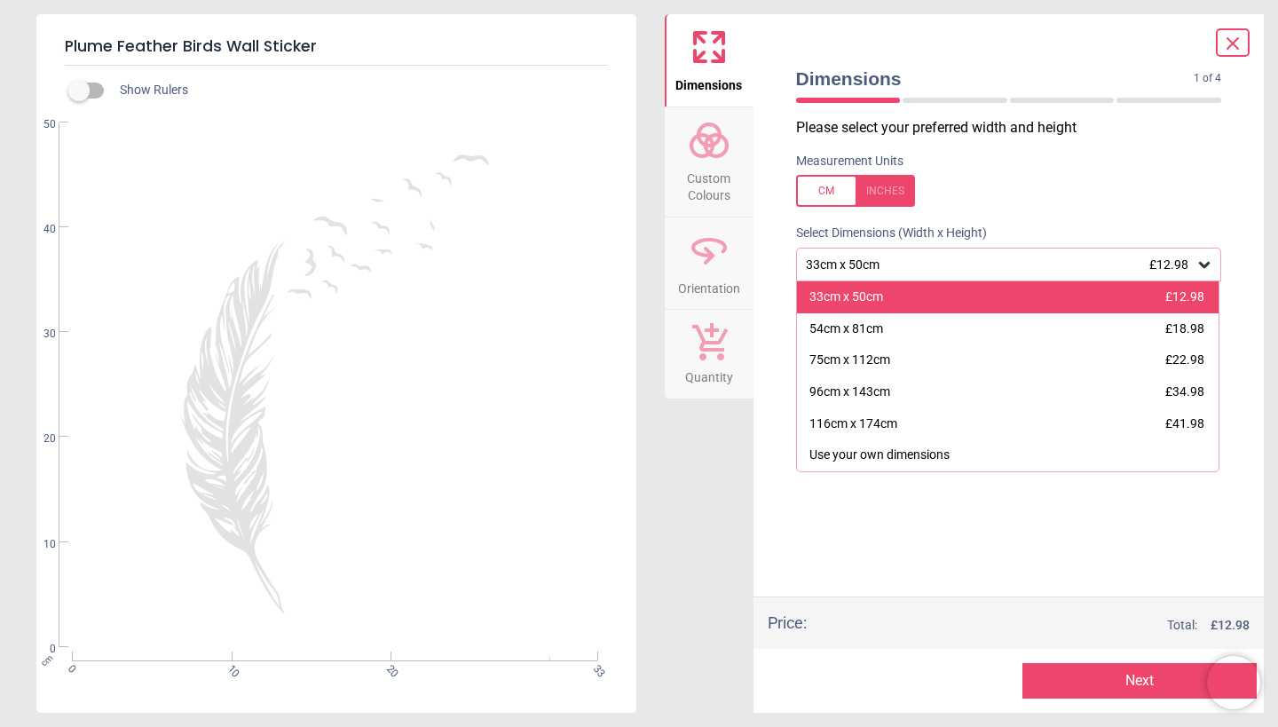
click at [1148, 294] on div "33cm x 50cm £12.98" at bounding box center [1008, 297] width 423 height 32
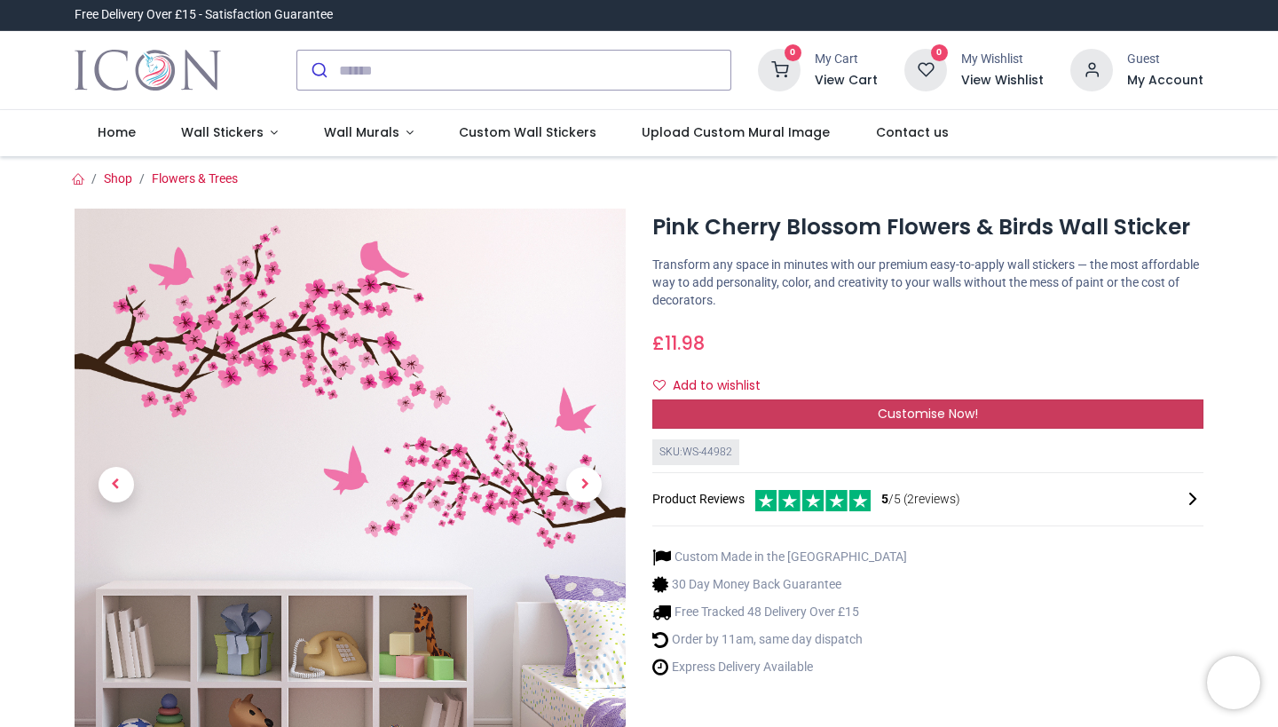
click at [906, 414] on span "Customise Now!" at bounding box center [928, 414] width 100 height 18
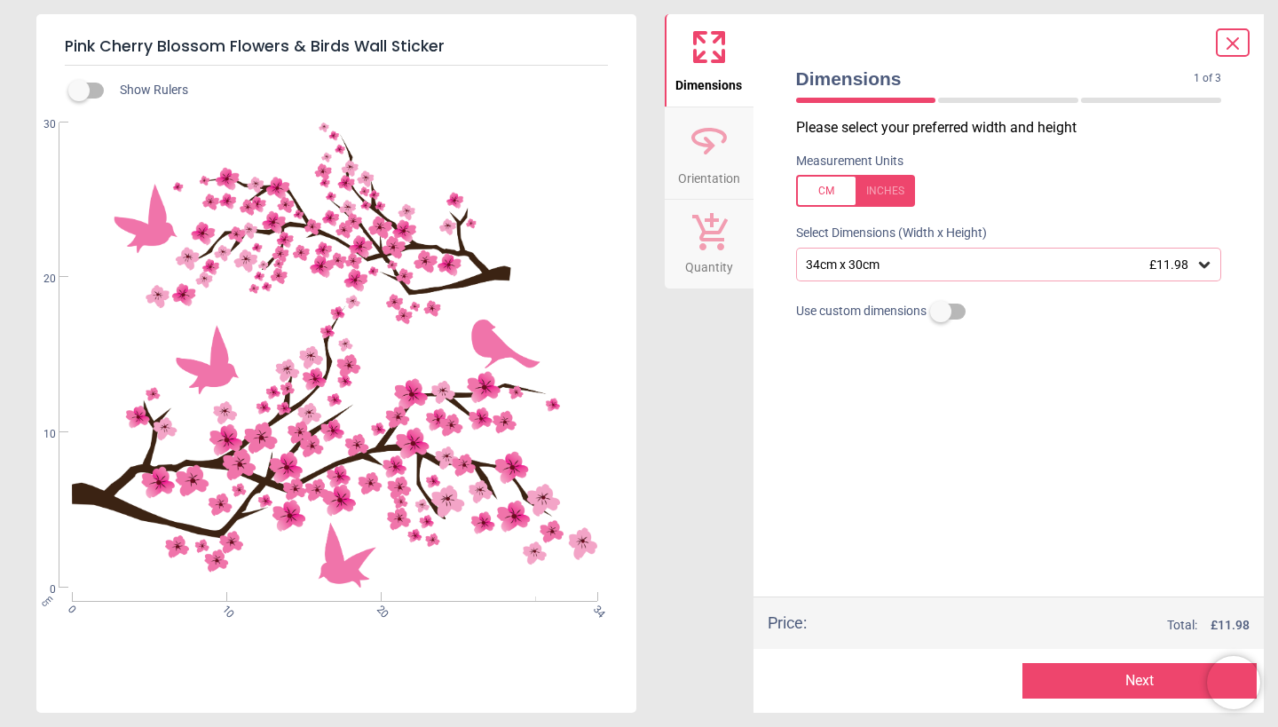
click at [716, 162] on span "Orientation" at bounding box center [709, 175] width 62 height 27
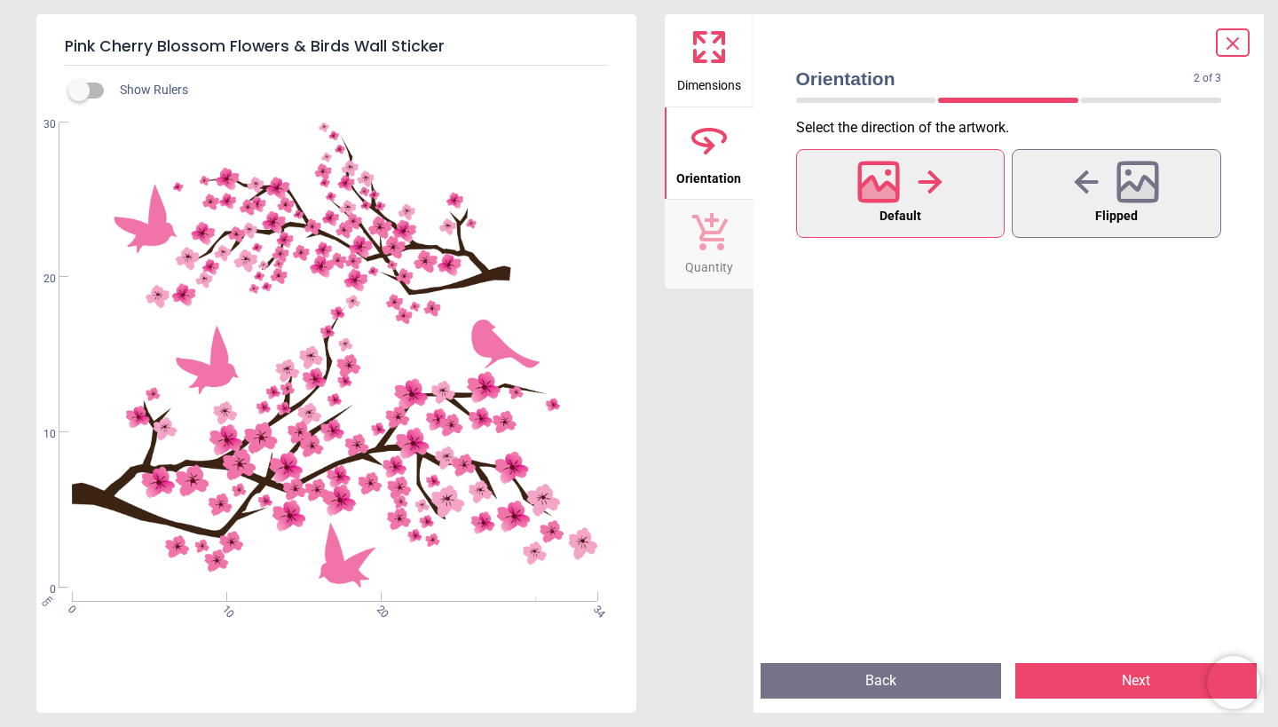
click at [716, 240] on icon at bounding box center [710, 231] width 36 height 37
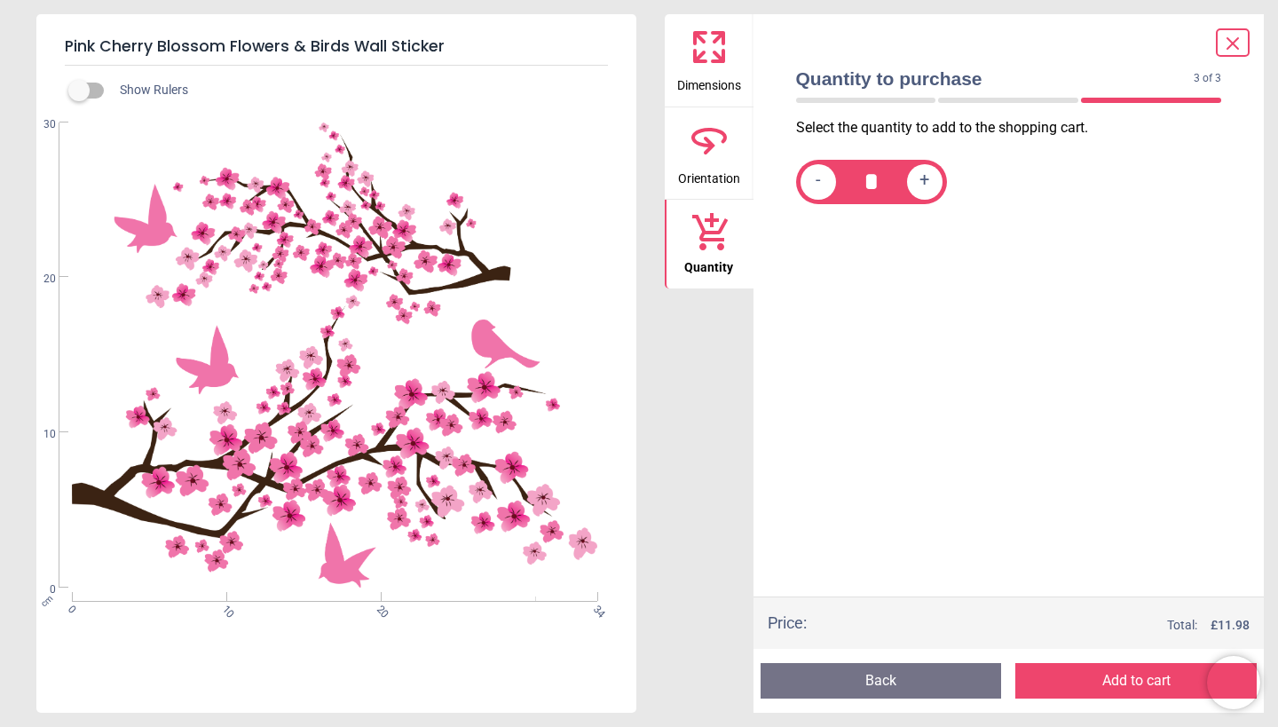
click at [709, 56] on icon at bounding box center [709, 47] width 43 height 43
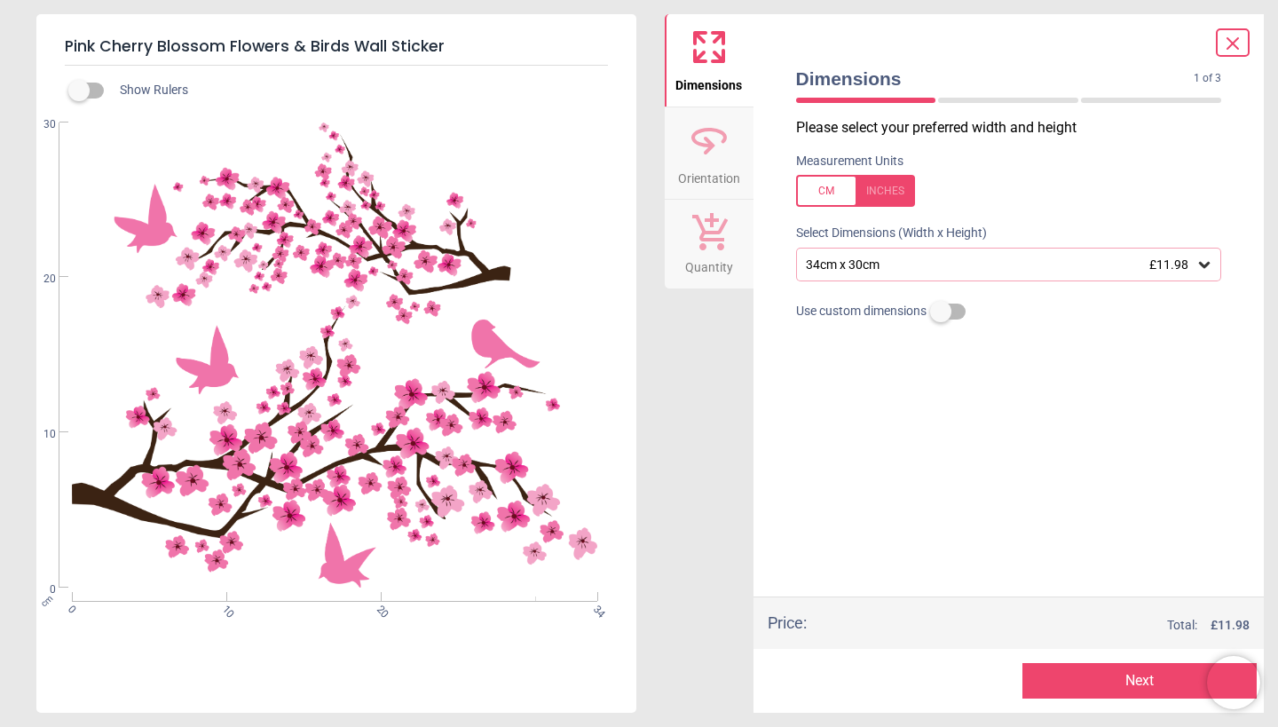
click at [820, 187] on div at bounding box center [855, 191] width 119 height 32
click at [879, 194] on div at bounding box center [855, 191] width 119 height 32
click at [711, 146] on icon at bounding box center [710, 146] width 12 height 18
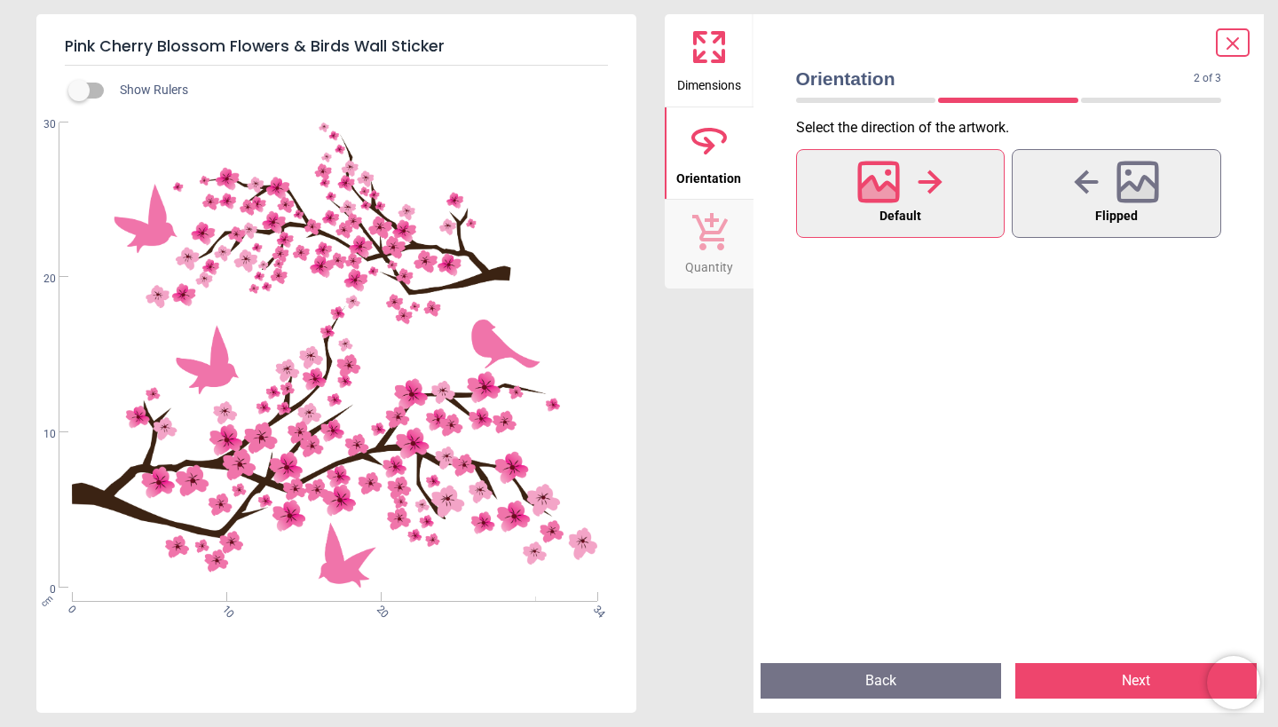
click at [708, 233] on icon at bounding box center [710, 231] width 36 height 37
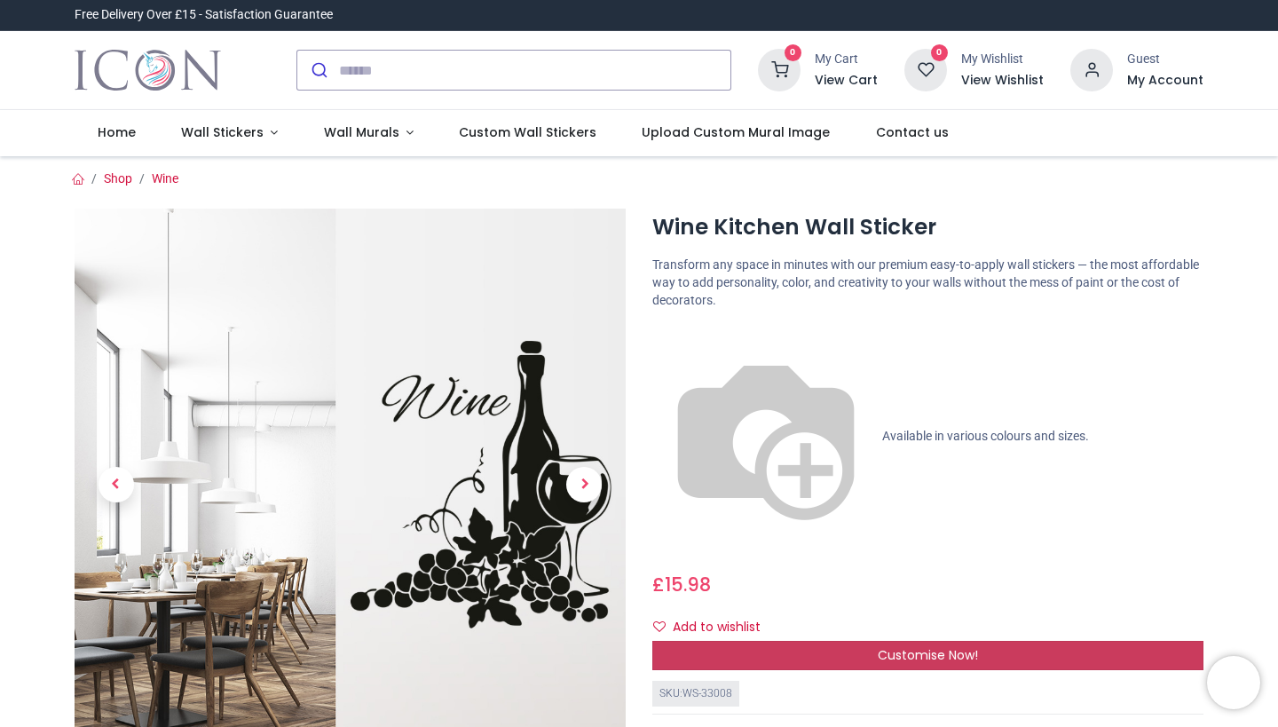
click at [795, 641] on div "Customise Now!" at bounding box center [928, 656] width 551 height 30
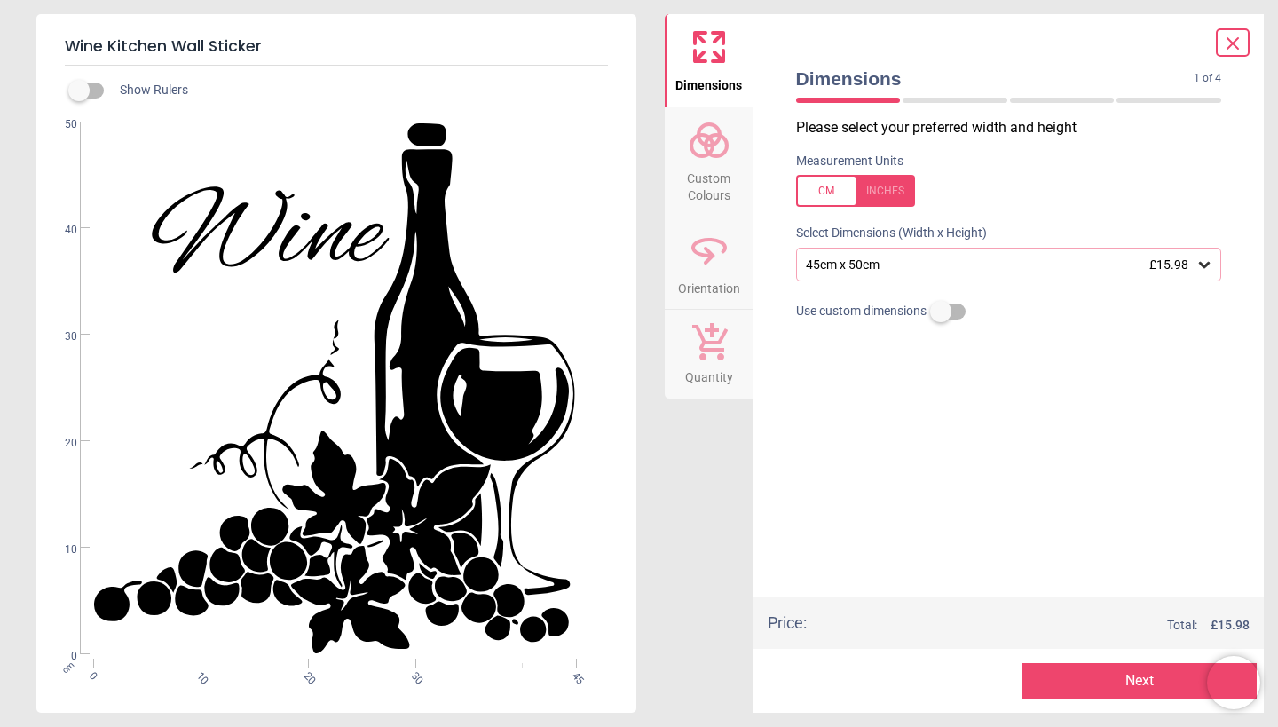
click at [706, 176] on span "Custom Colours" at bounding box center [709, 184] width 85 height 44
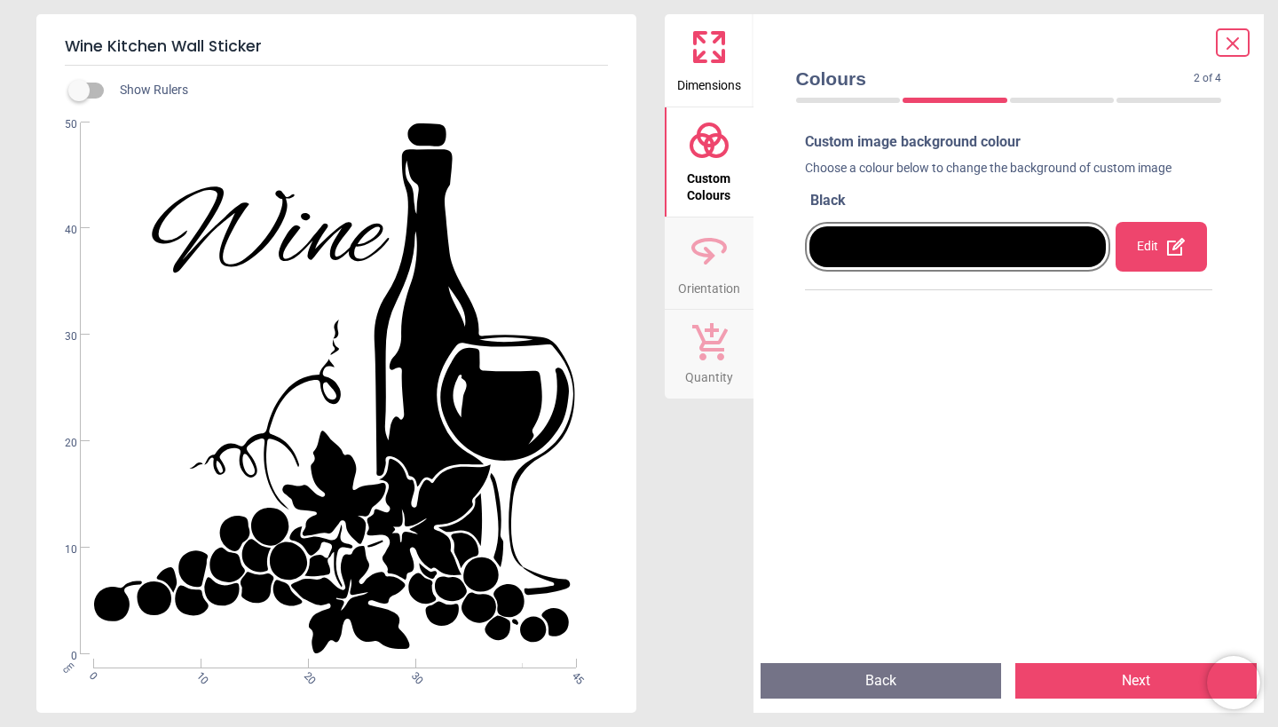
click at [1146, 248] on div "Edit" at bounding box center [1161, 247] width 91 height 50
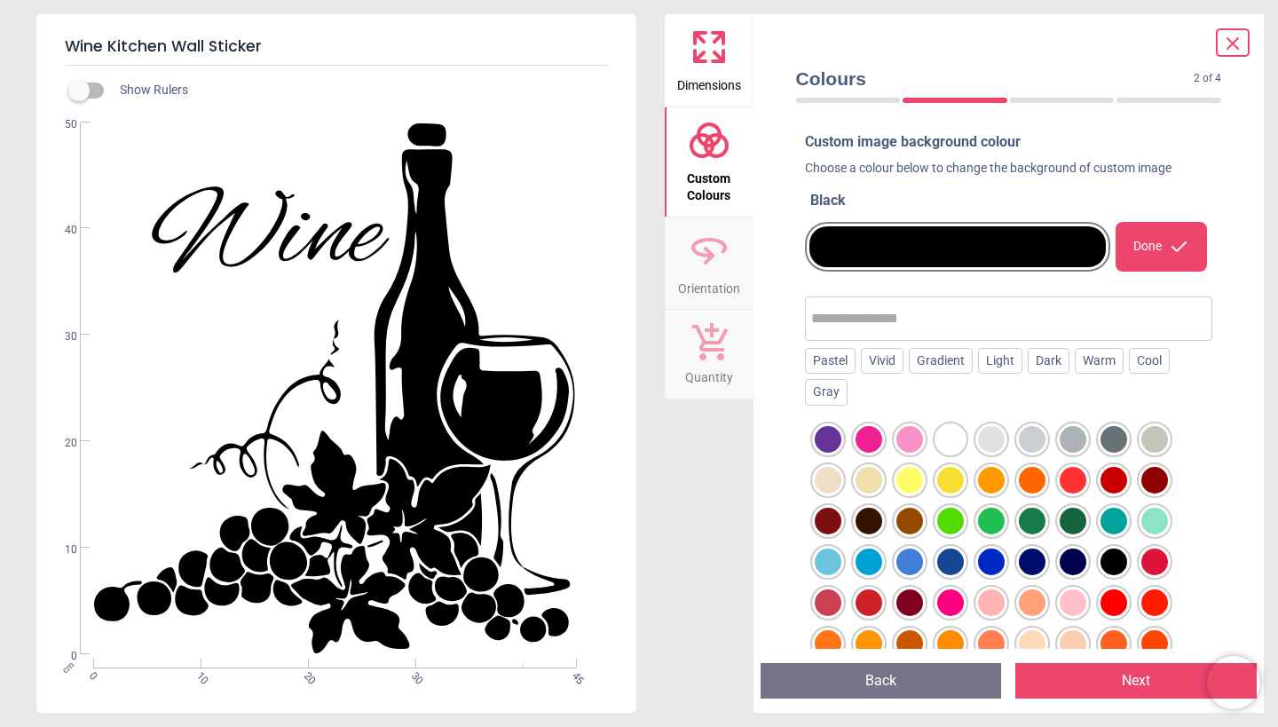
click at [842, 439] on div at bounding box center [828, 439] width 27 height 27
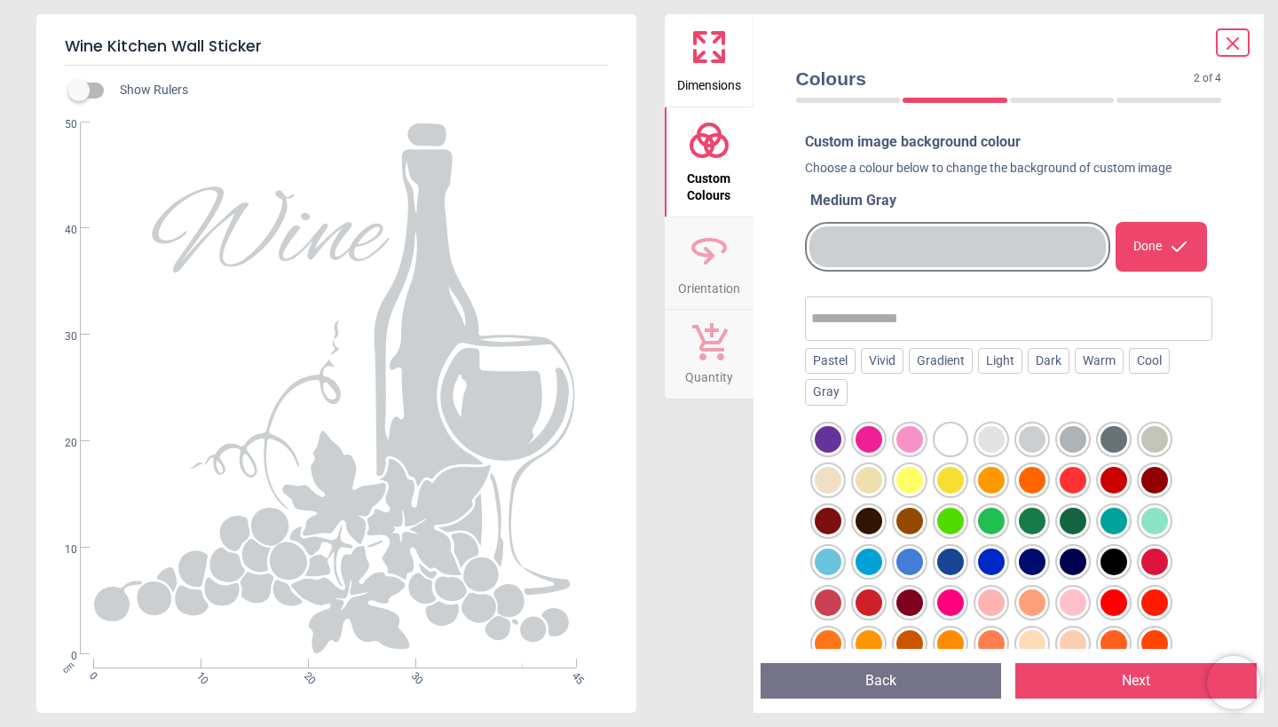
click at [842, 435] on div at bounding box center [828, 439] width 27 height 27
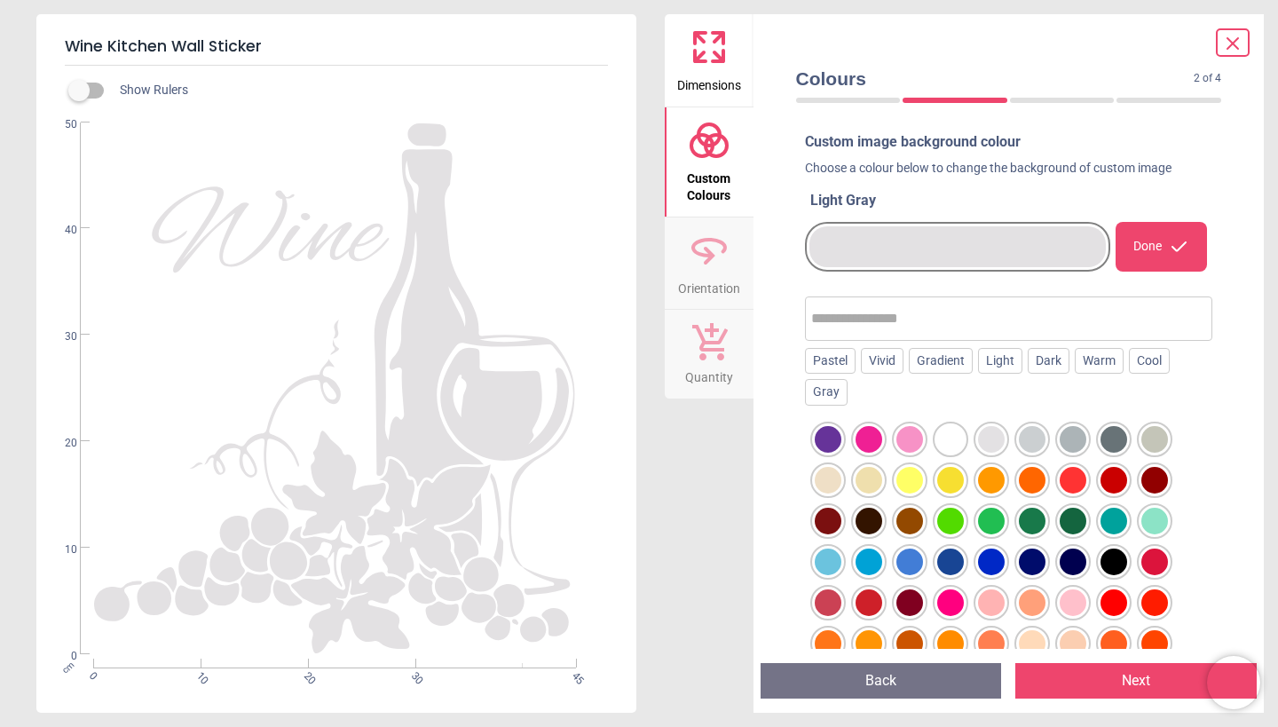
click at [1088, 684] on button "Next" at bounding box center [1136, 681] width 241 height 36
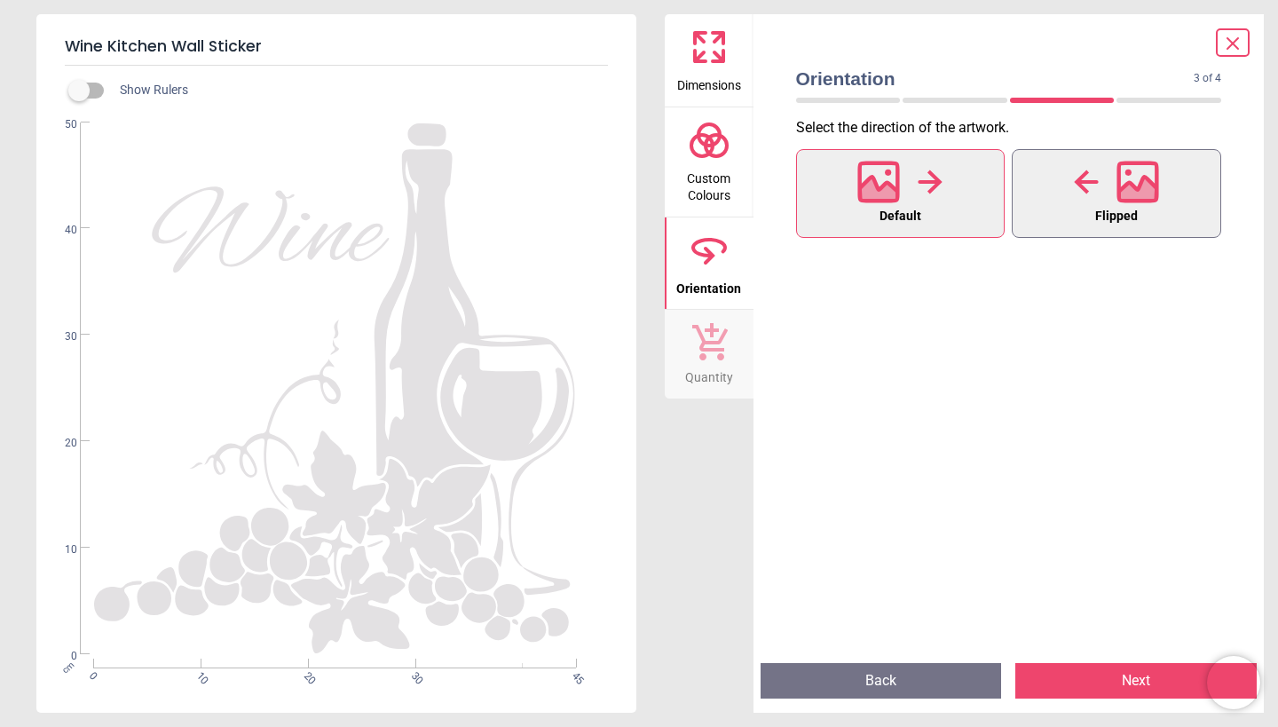
click at [1077, 208] on button "Flipped" at bounding box center [1117, 193] width 210 height 89
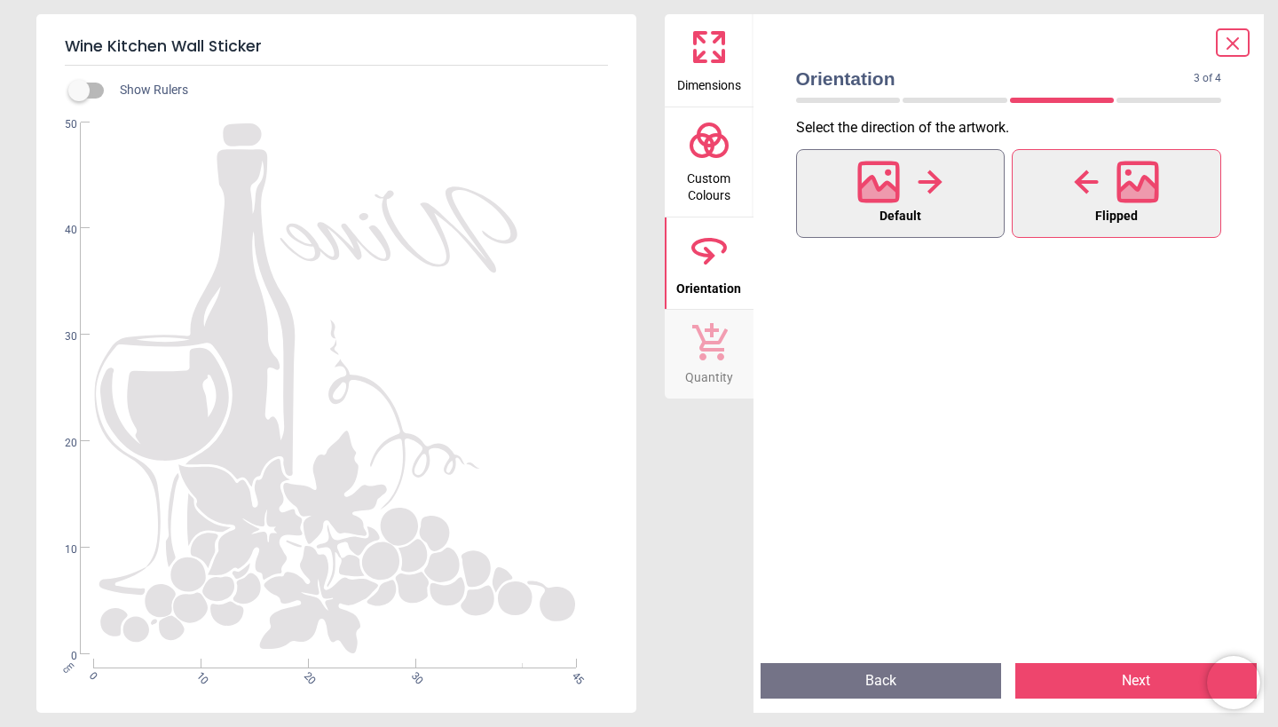
click at [908, 210] on span "Default" at bounding box center [901, 216] width 42 height 23
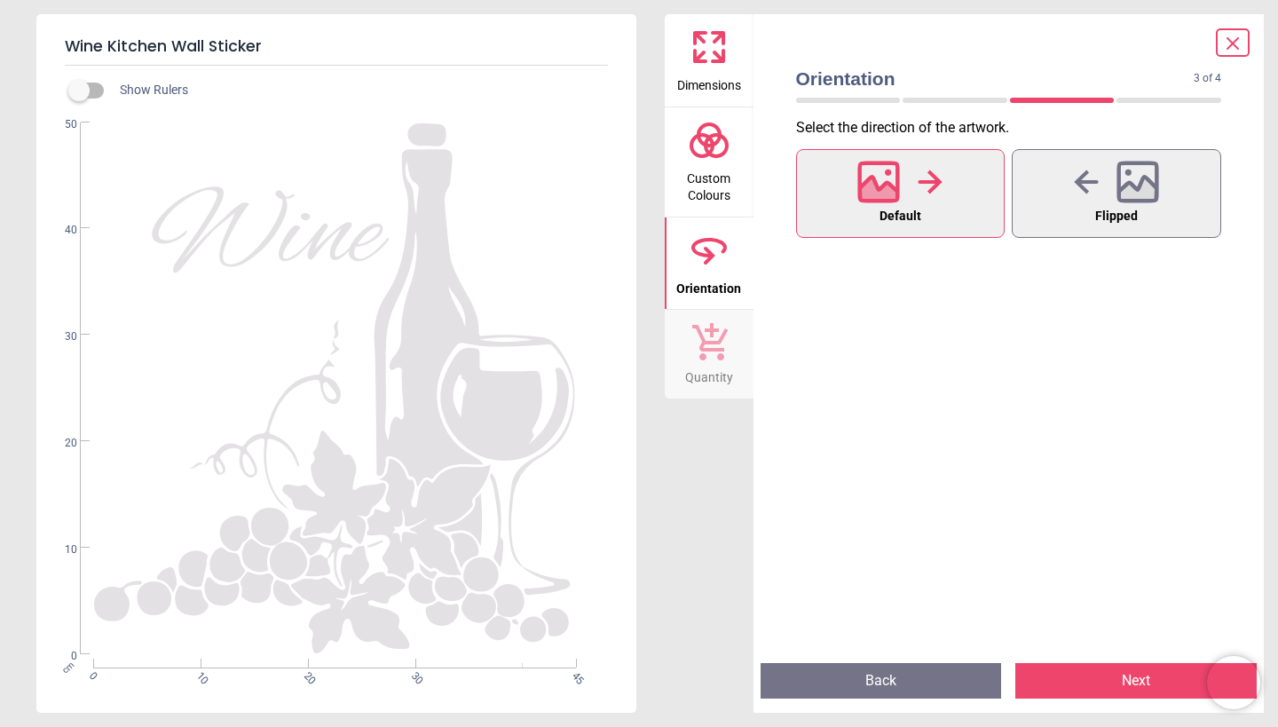
click at [719, 353] on icon at bounding box center [710, 341] width 36 height 37
